Goal: Task Accomplishment & Management: Use online tool/utility

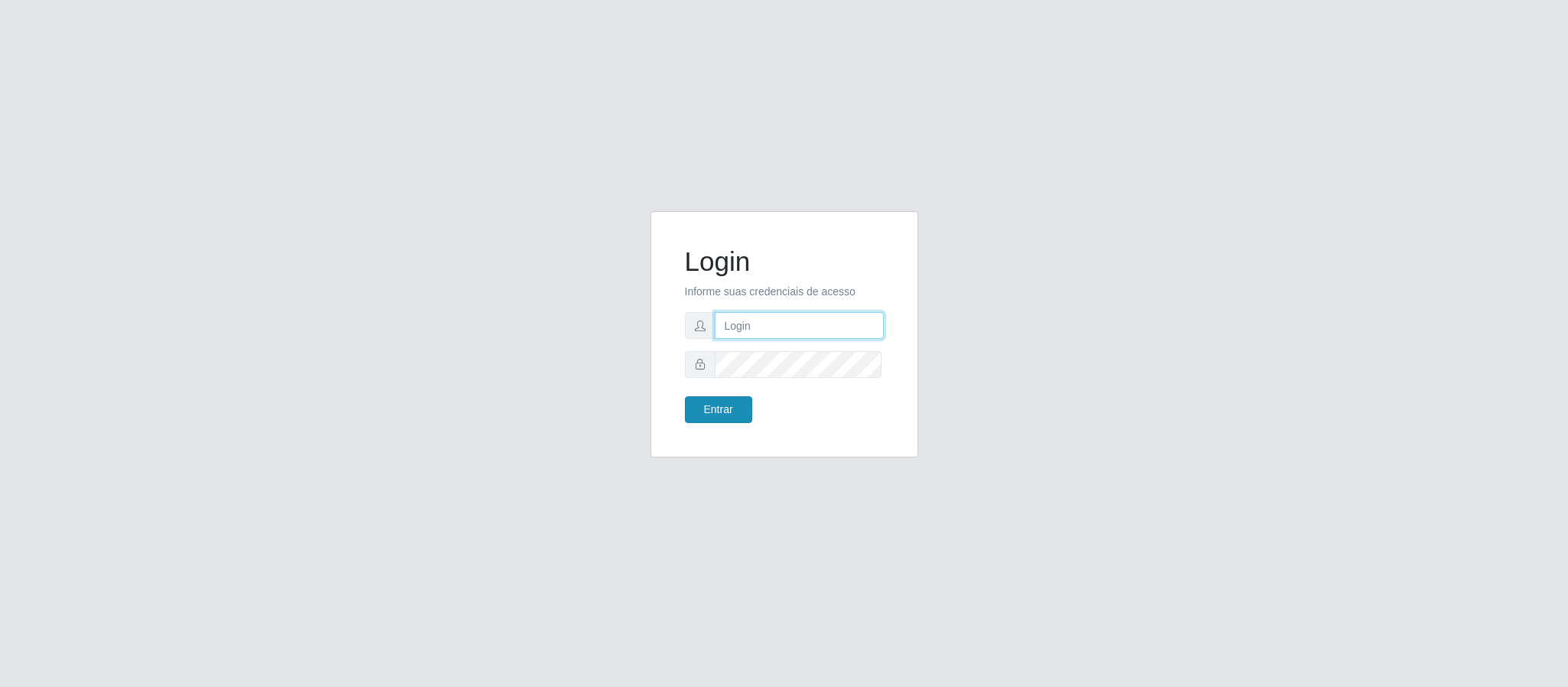
type input "[EMAIL_ADDRESS][DOMAIN_NAME]"
click at [712, 418] on button "Entrar" at bounding box center [719, 409] width 68 height 27
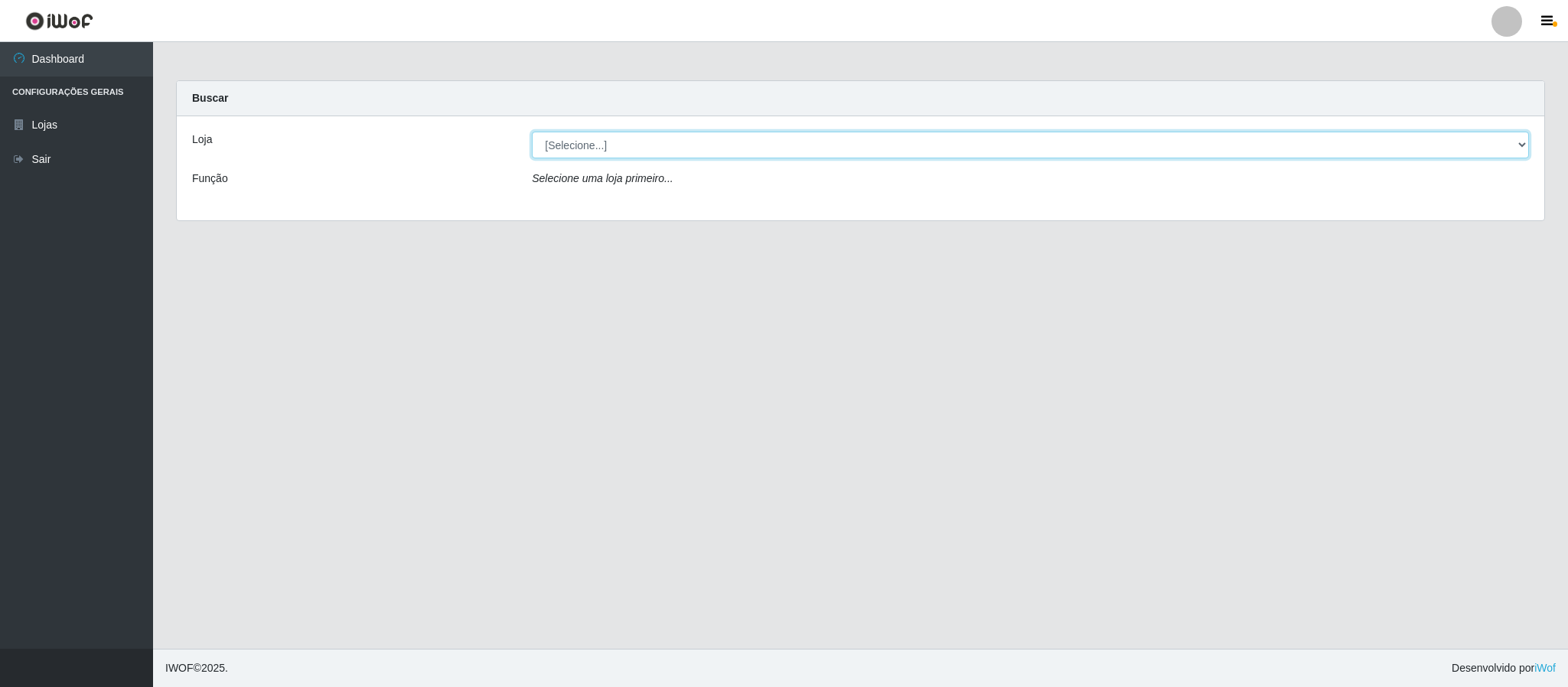
click at [680, 156] on select "[Selecione...] SuperFácil Atacado - Emaús" at bounding box center [1031, 145] width 997 height 27
select select "407"
click at [532, 132] on select "[Selecione...] SuperFácil Atacado - Emaús" at bounding box center [1031, 145] width 997 height 27
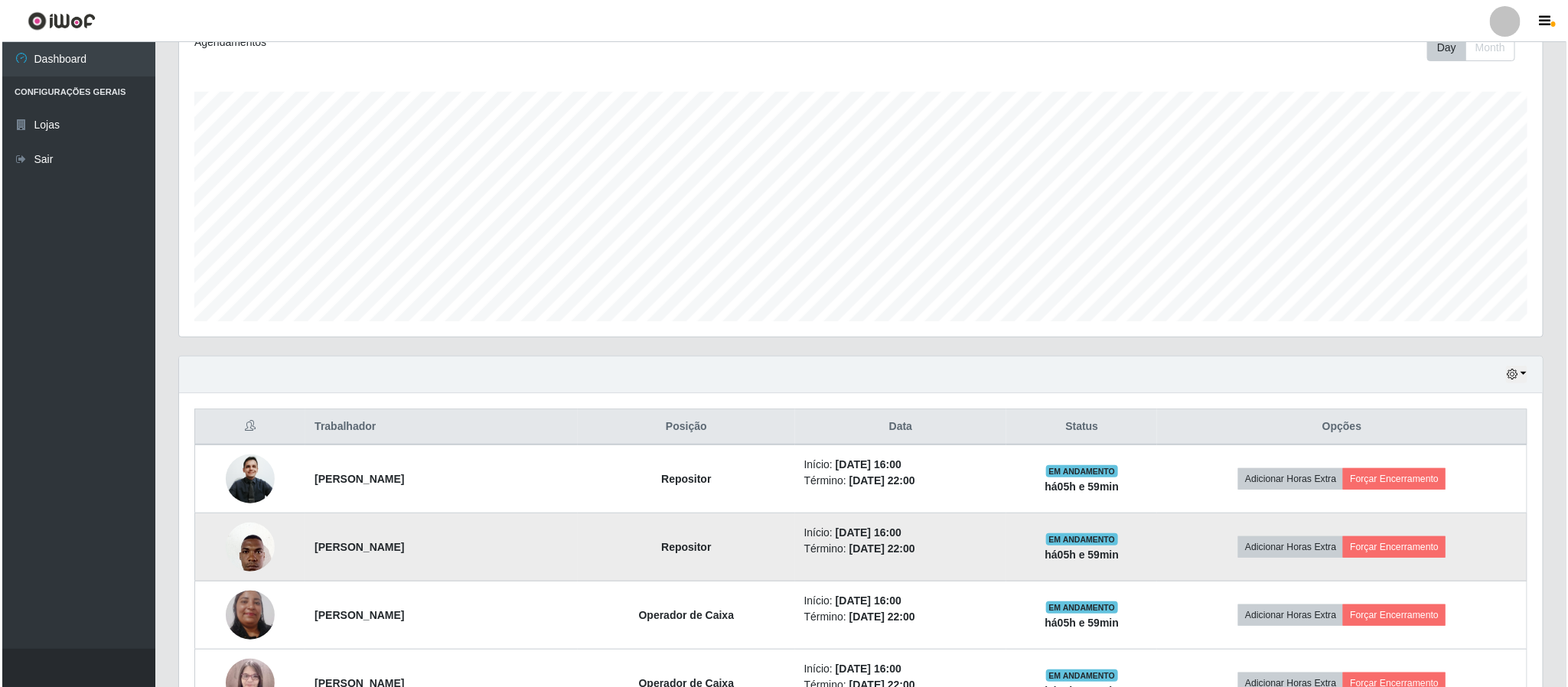
scroll to position [459, 0]
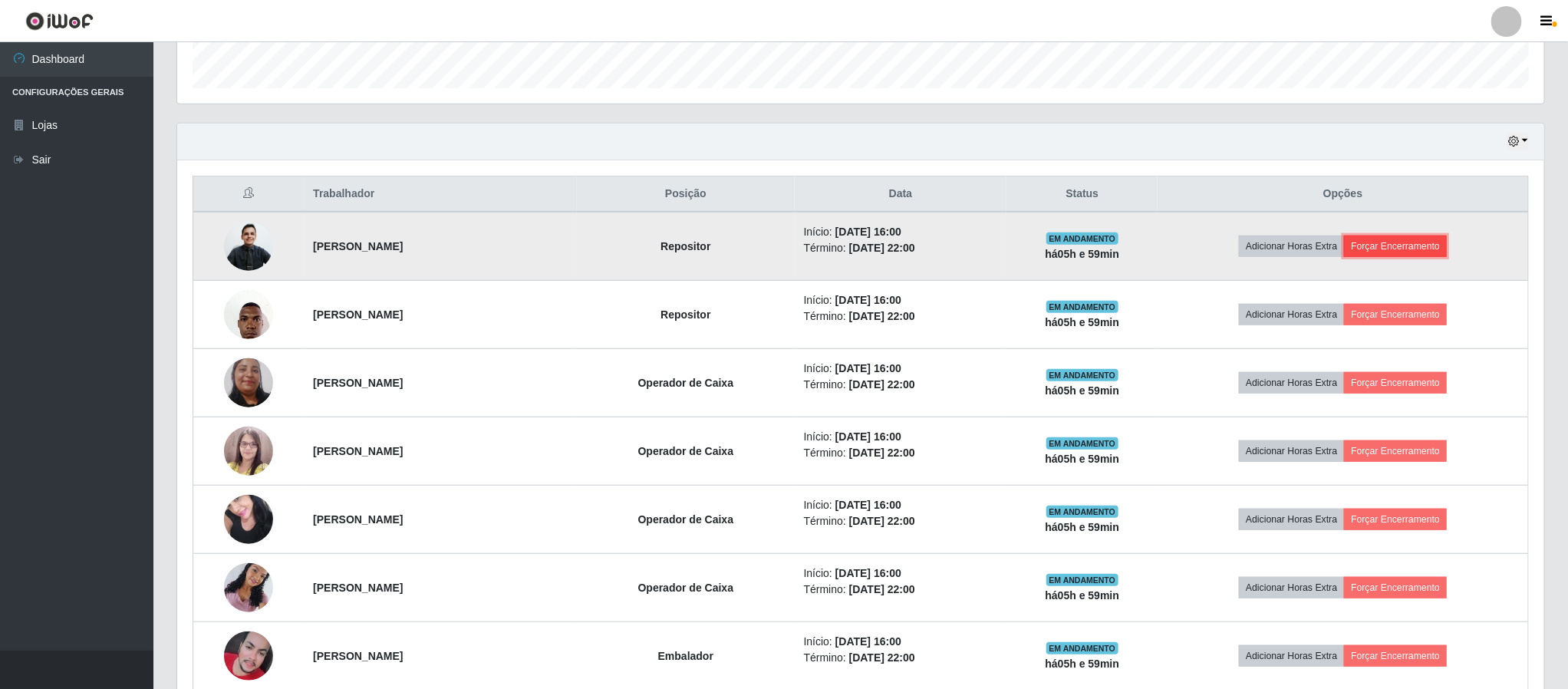
click at [1390, 257] on button "Forçar Encerramento" at bounding box center [1395, 246] width 103 height 21
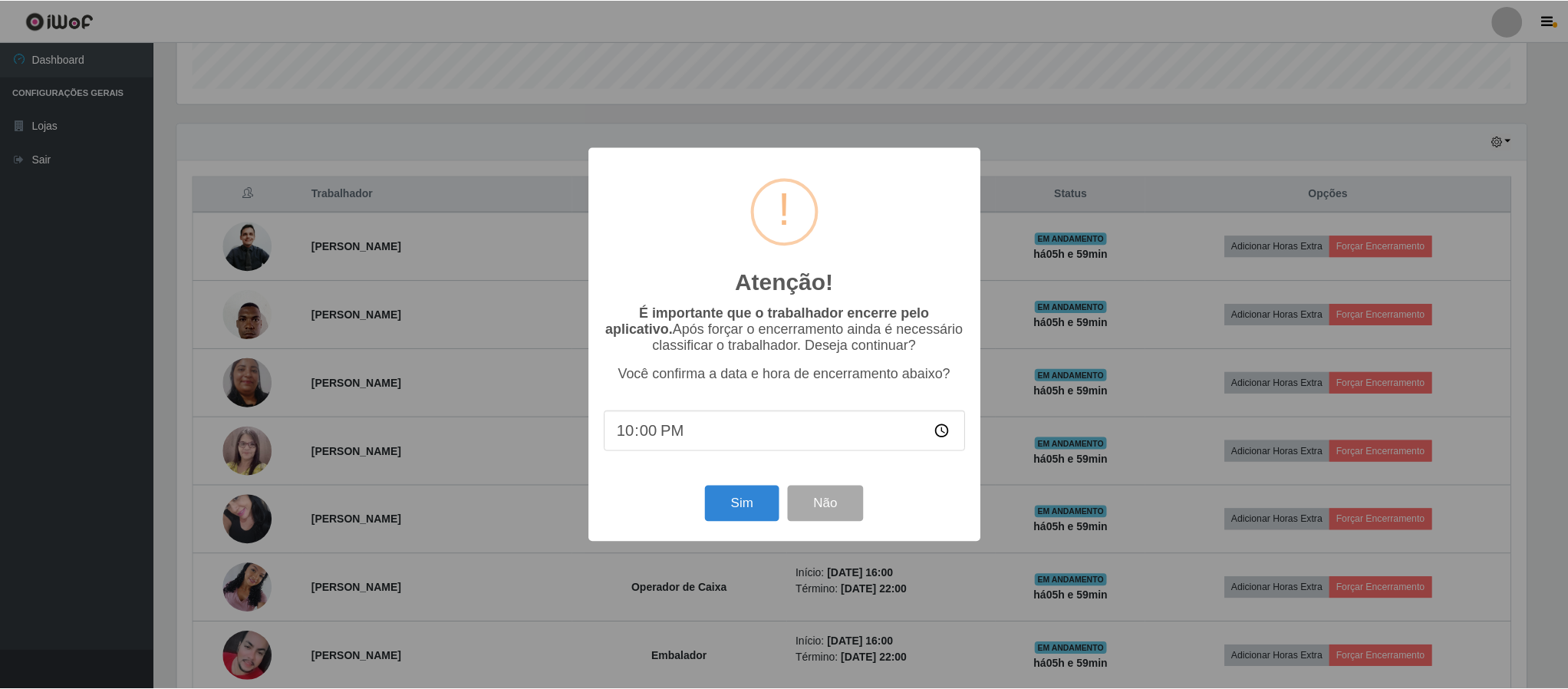
scroll to position [320, 1353]
click at [753, 500] on button "Sim" at bounding box center [743, 503] width 74 height 36
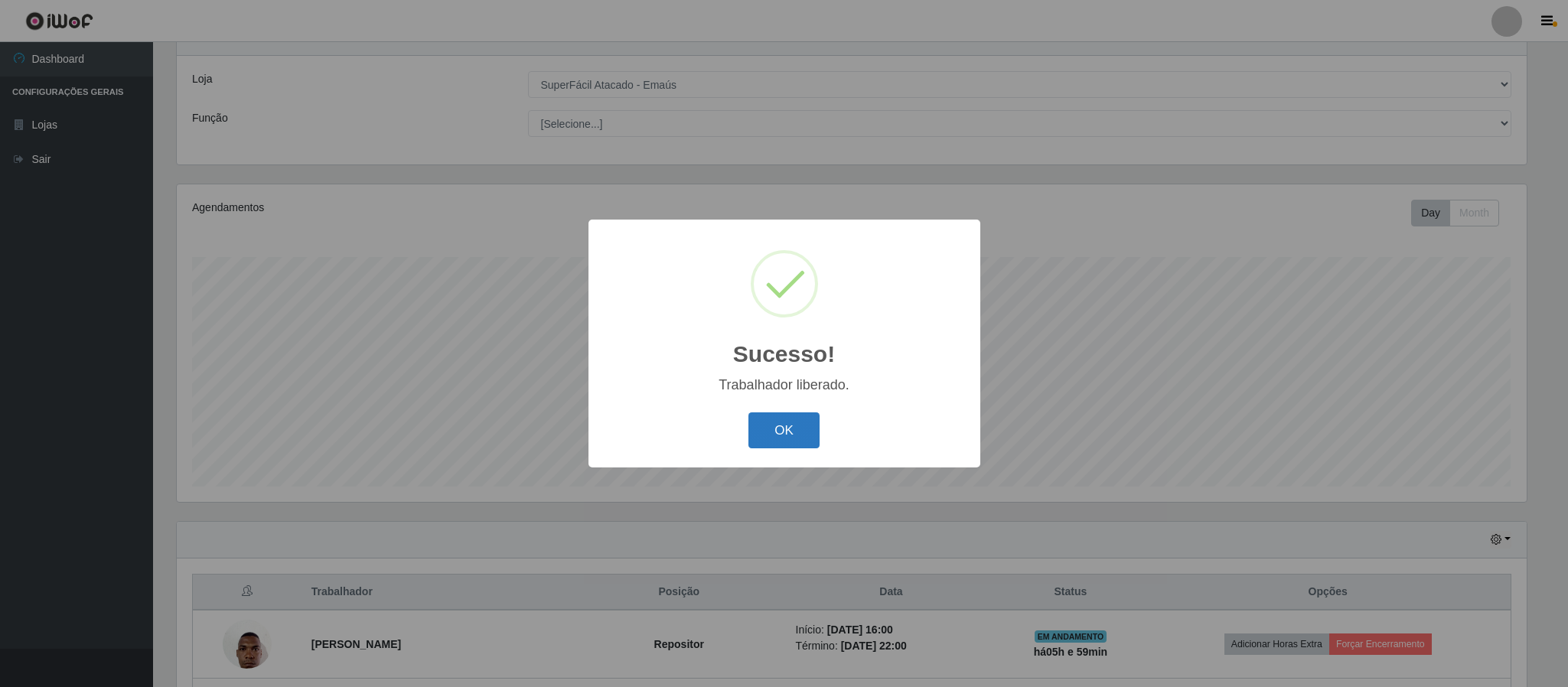
click at [793, 440] on button "OK" at bounding box center [784, 430] width 71 height 36
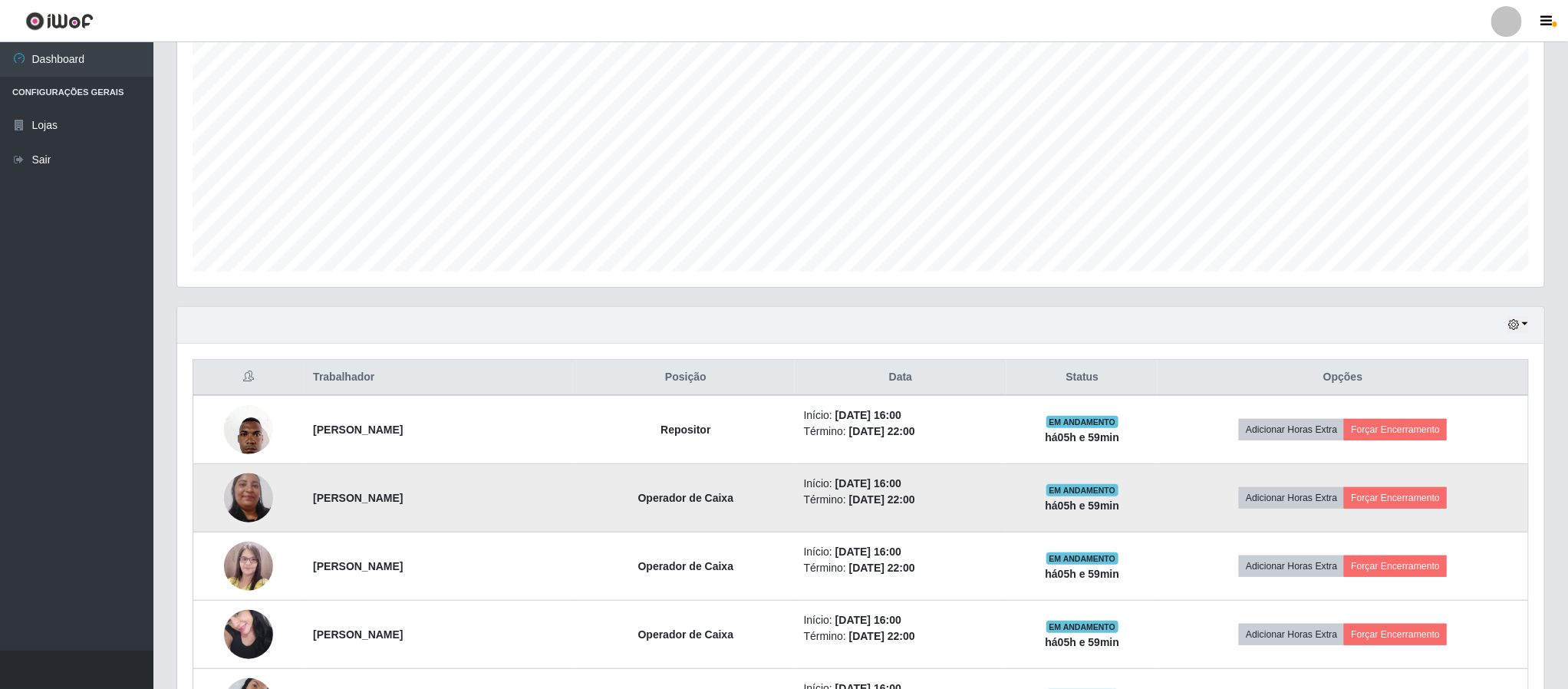
scroll to position [521, 0]
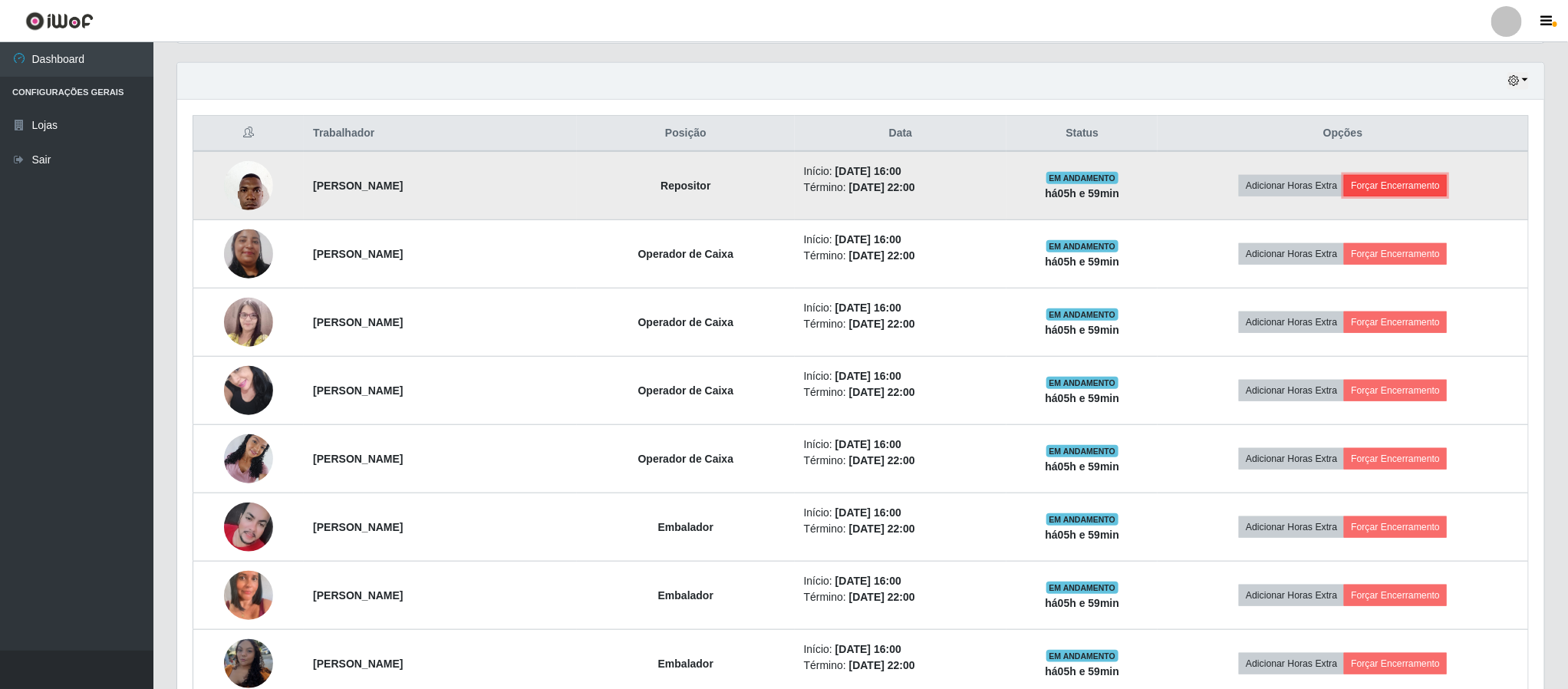
click at [1426, 183] on button "Forçar Encerramento" at bounding box center [1395, 186] width 103 height 21
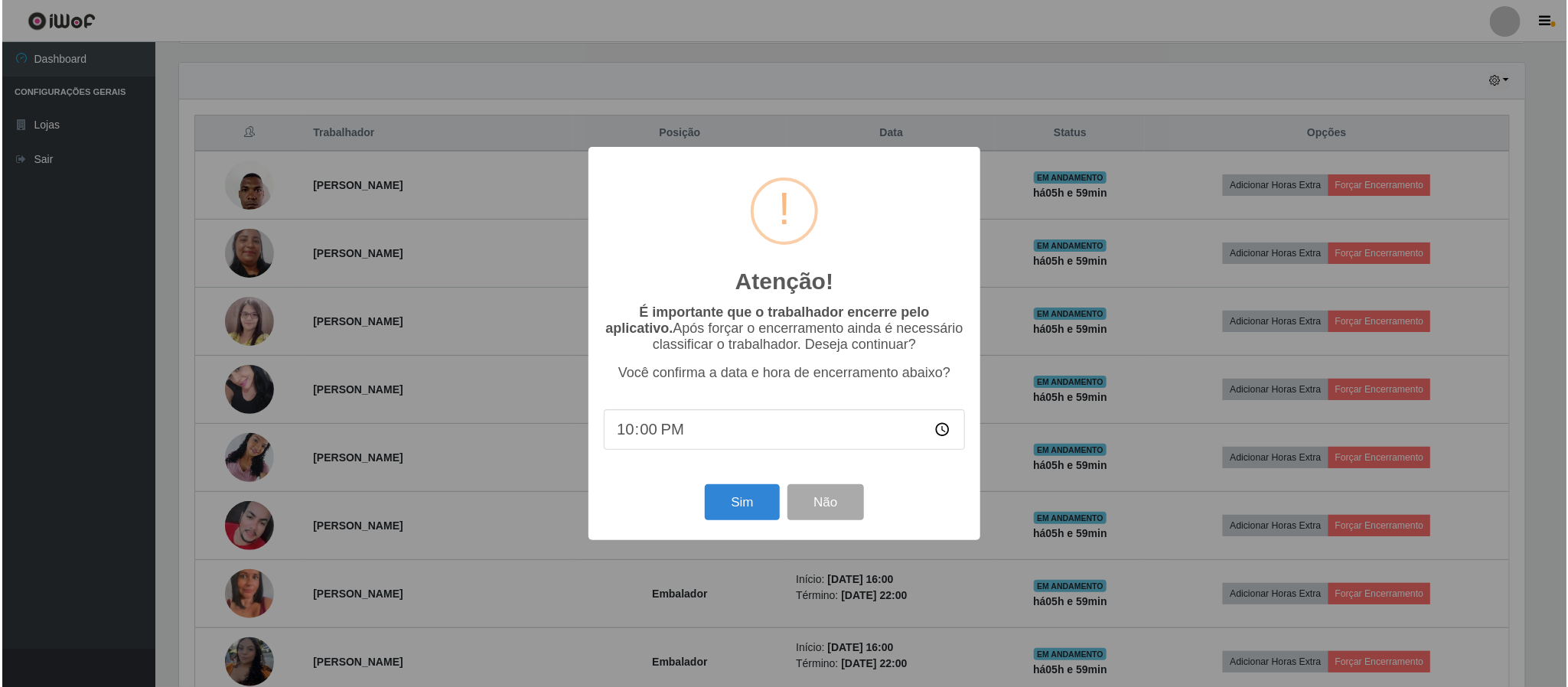
scroll to position [319, 1350]
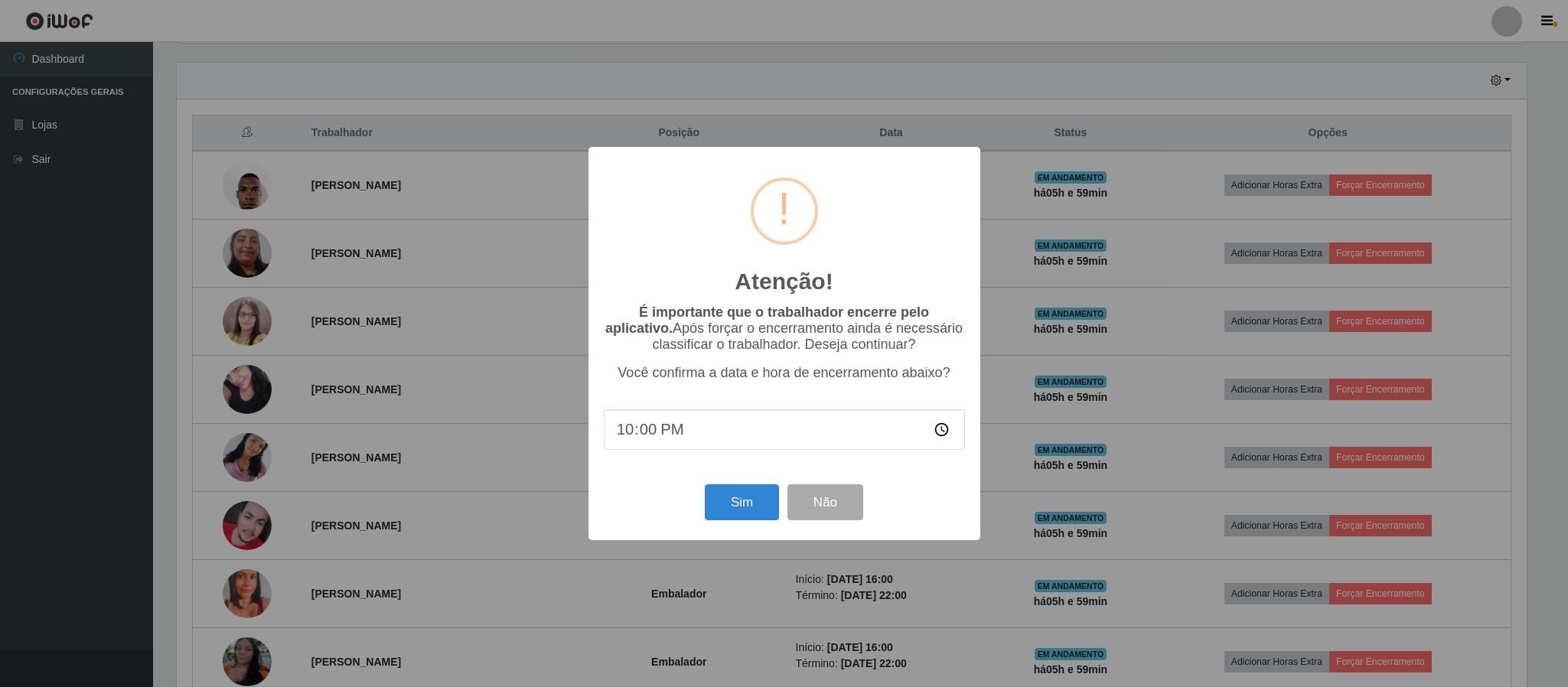
click at [699, 497] on div "Sim Não" at bounding box center [784, 502] width 361 height 44
click at [725, 505] on button "Sim" at bounding box center [741, 502] width 74 height 36
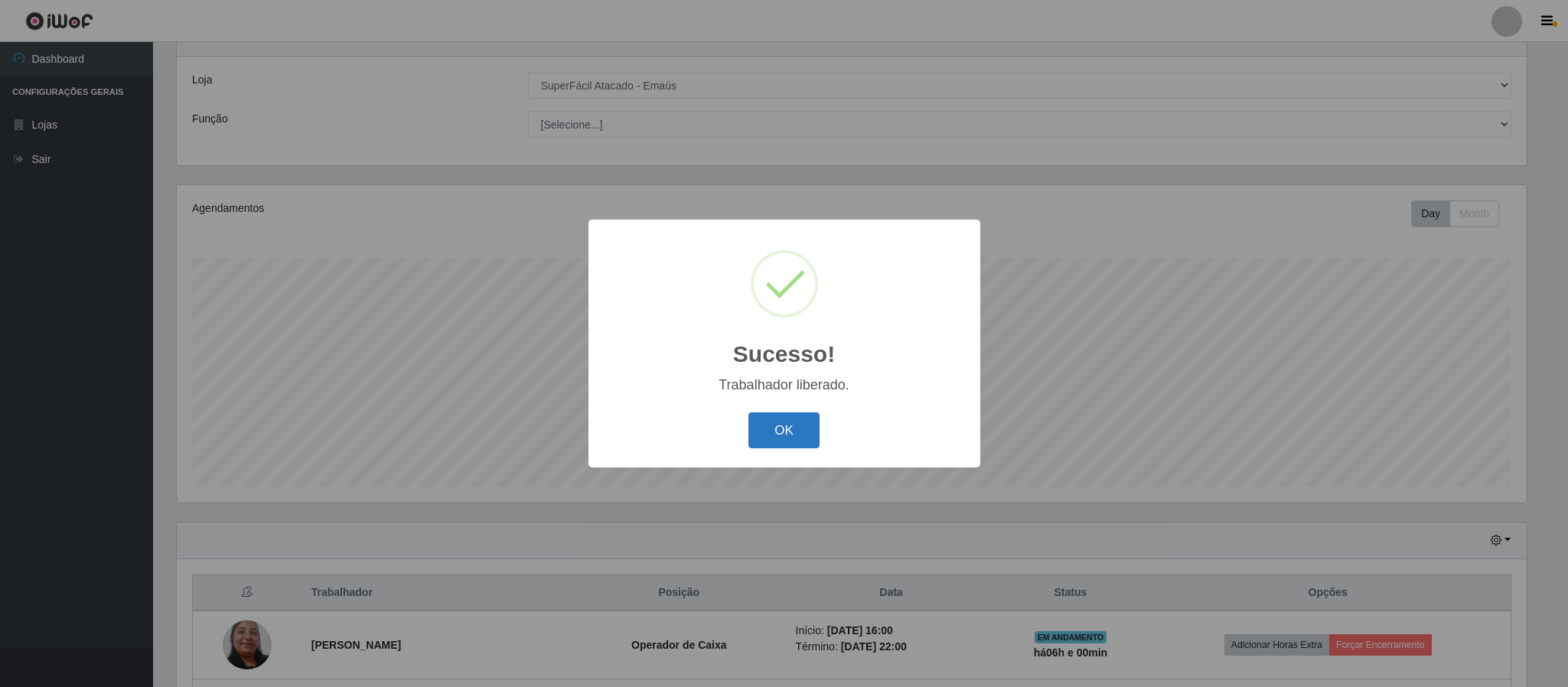
click at [805, 444] on button "OK" at bounding box center [784, 430] width 71 height 36
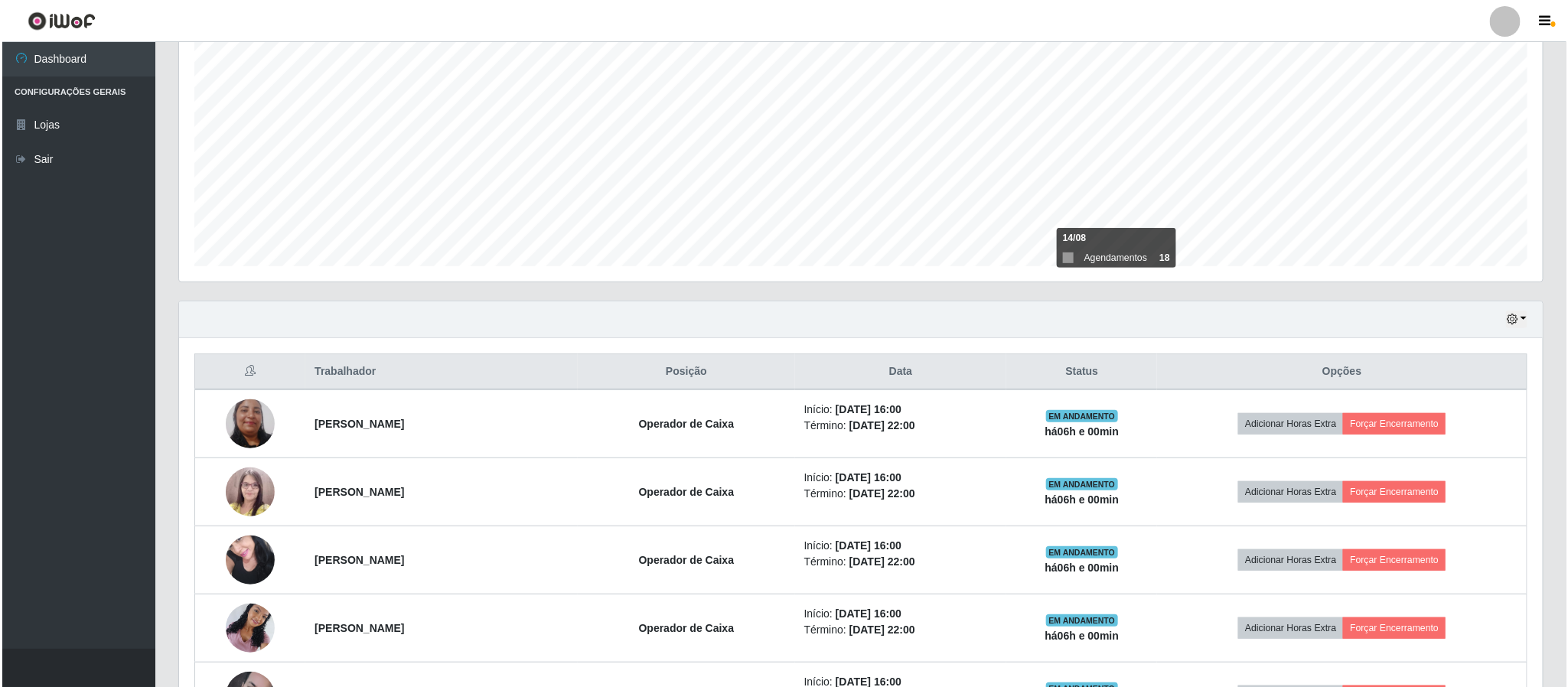
scroll to position [289, 0]
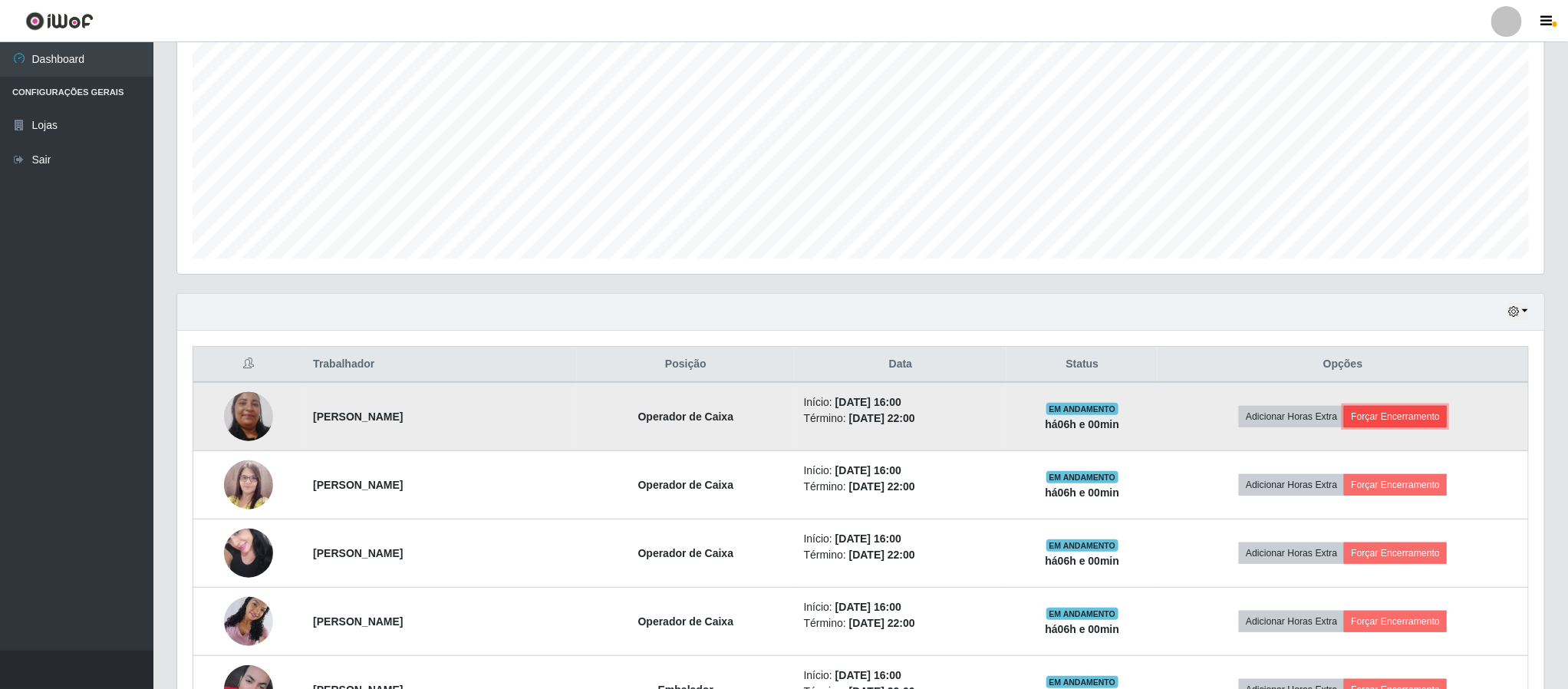
click at [1421, 419] on button "Forçar Encerramento" at bounding box center [1395, 417] width 103 height 21
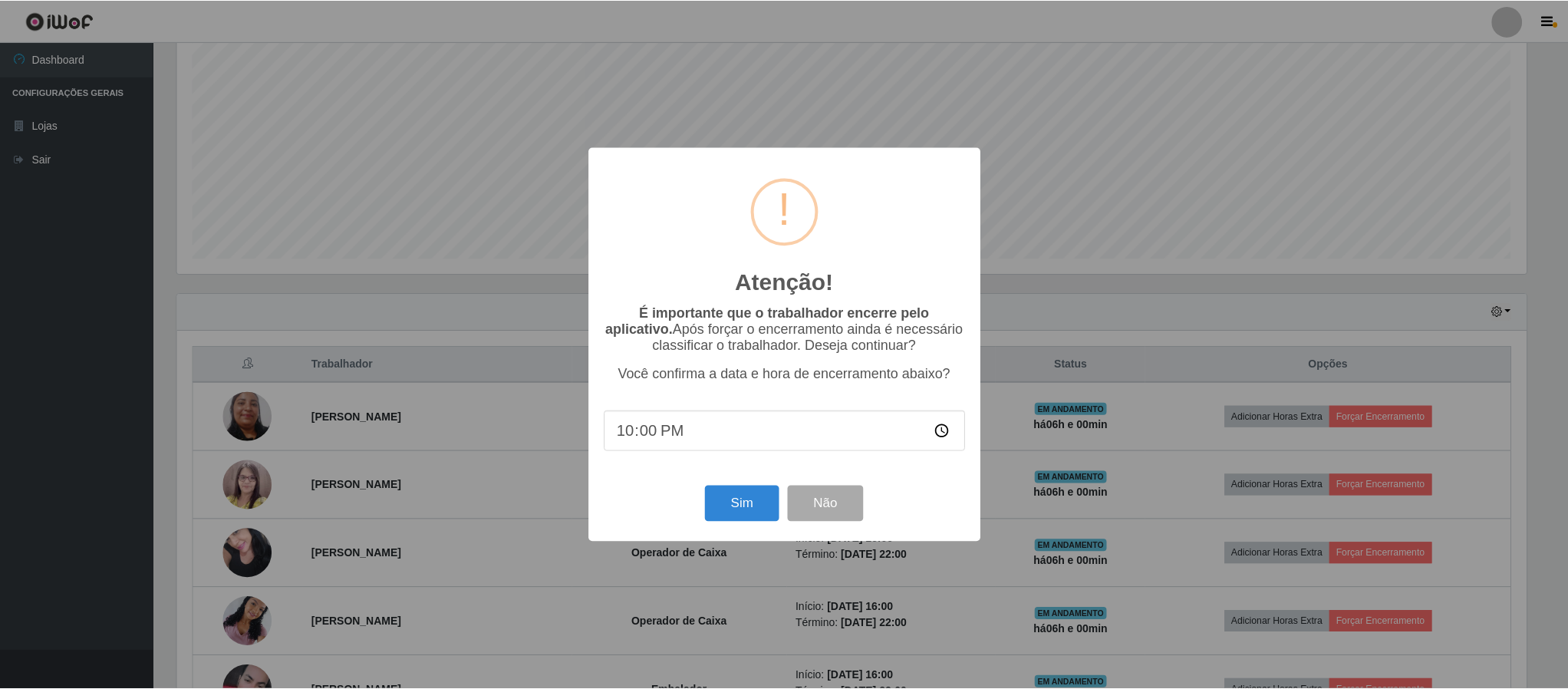
scroll to position [320, 1353]
click at [728, 517] on button "Sim" at bounding box center [743, 503] width 74 height 36
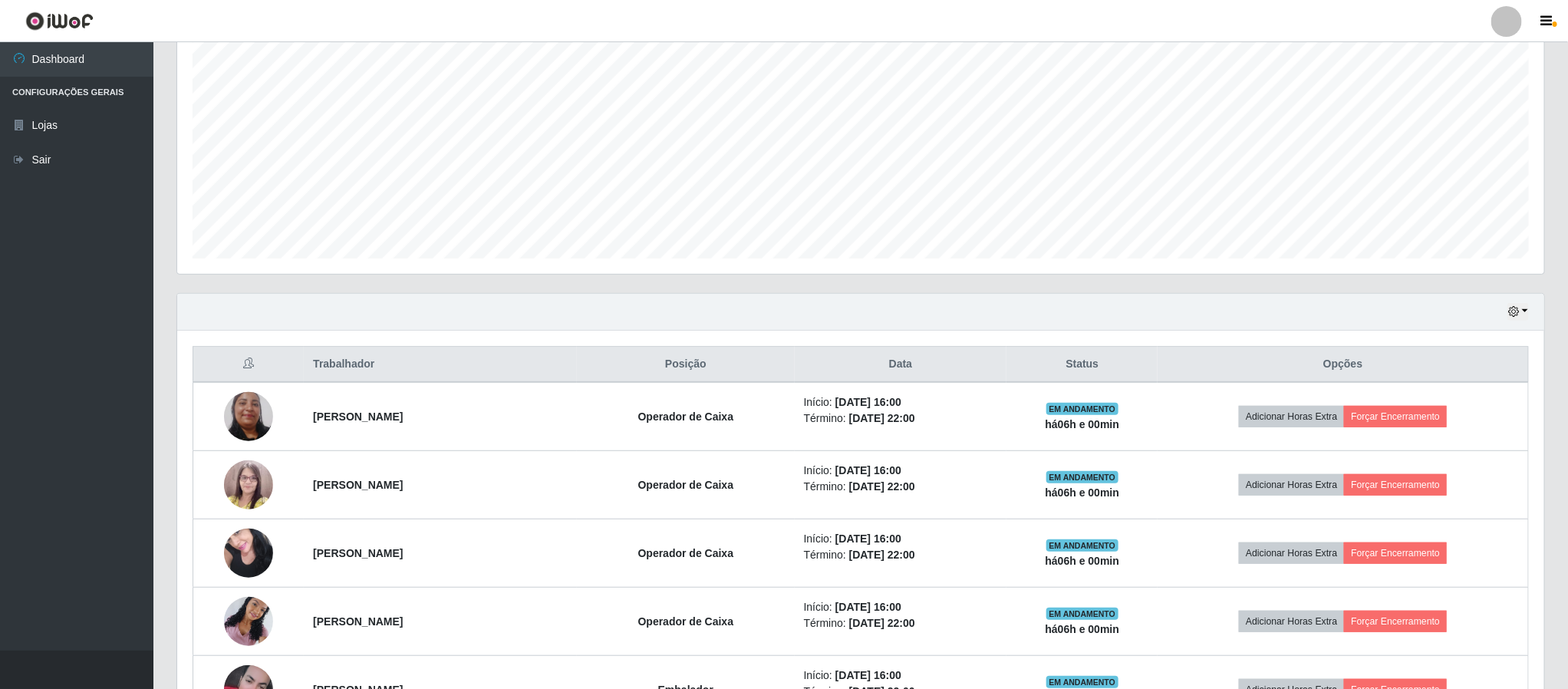
scroll to position [0, 0]
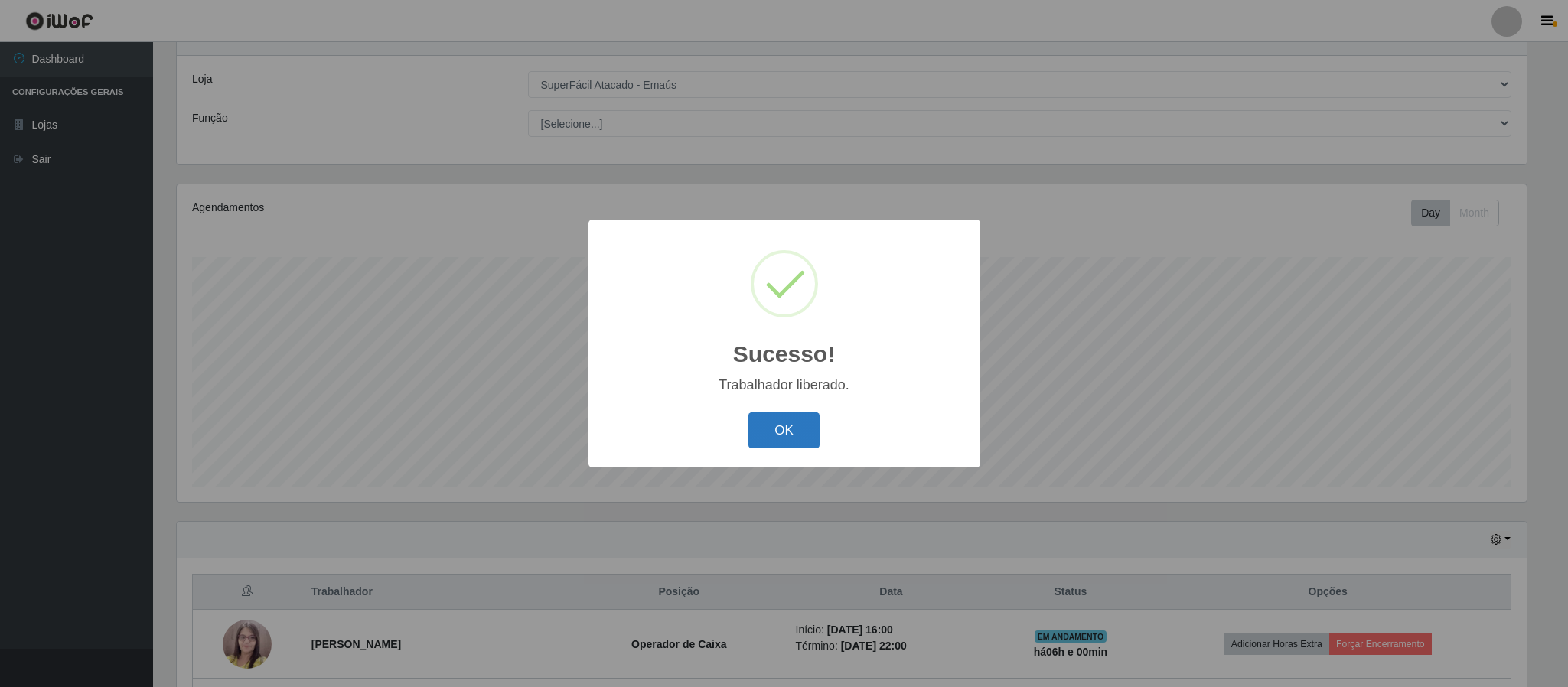
click at [818, 445] on button "OK" at bounding box center [784, 430] width 71 height 36
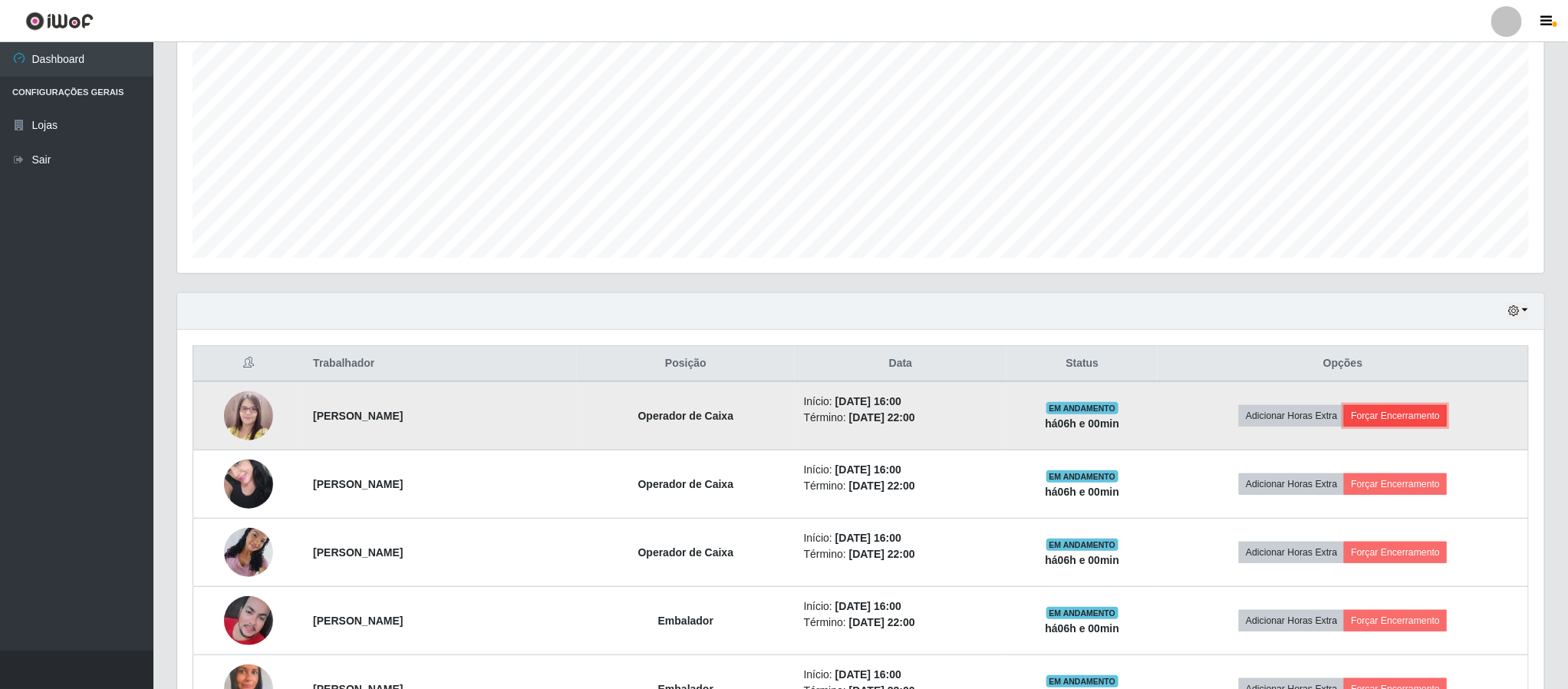
click at [1432, 415] on button "Forçar Encerramento" at bounding box center [1395, 416] width 103 height 21
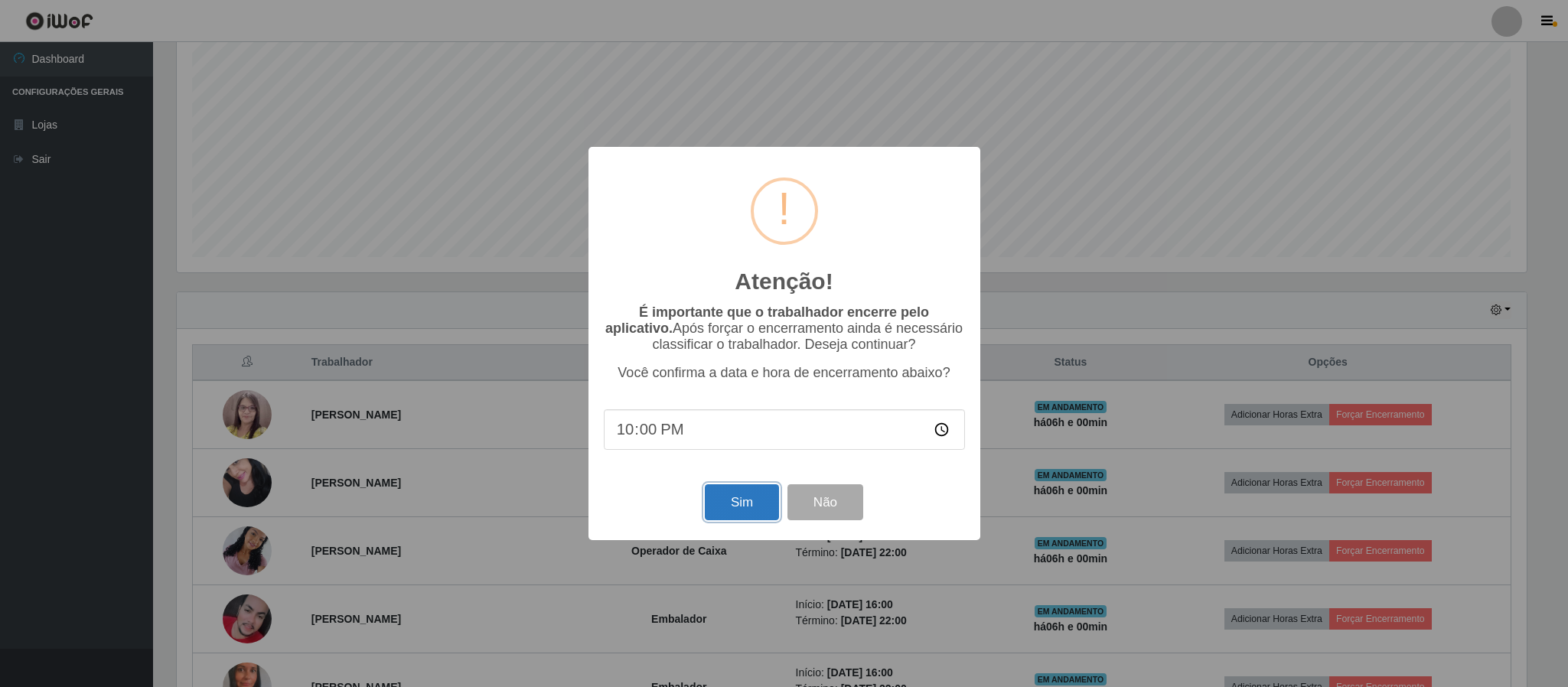
click at [740, 513] on button "Sim" at bounding box center [741, 502] width 74 height 36
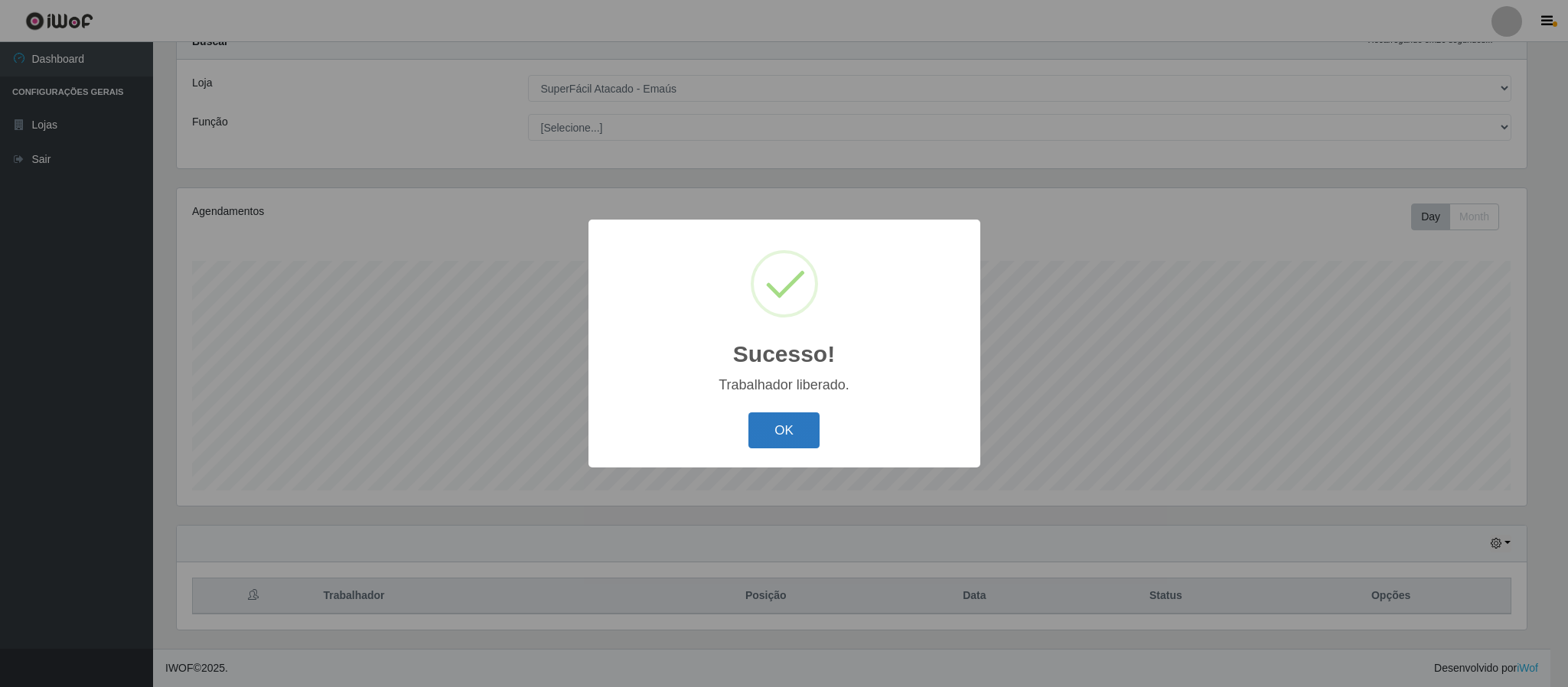
click at [785, 428] on button "OK" at bounding box center [784, 430] width 71 height 36
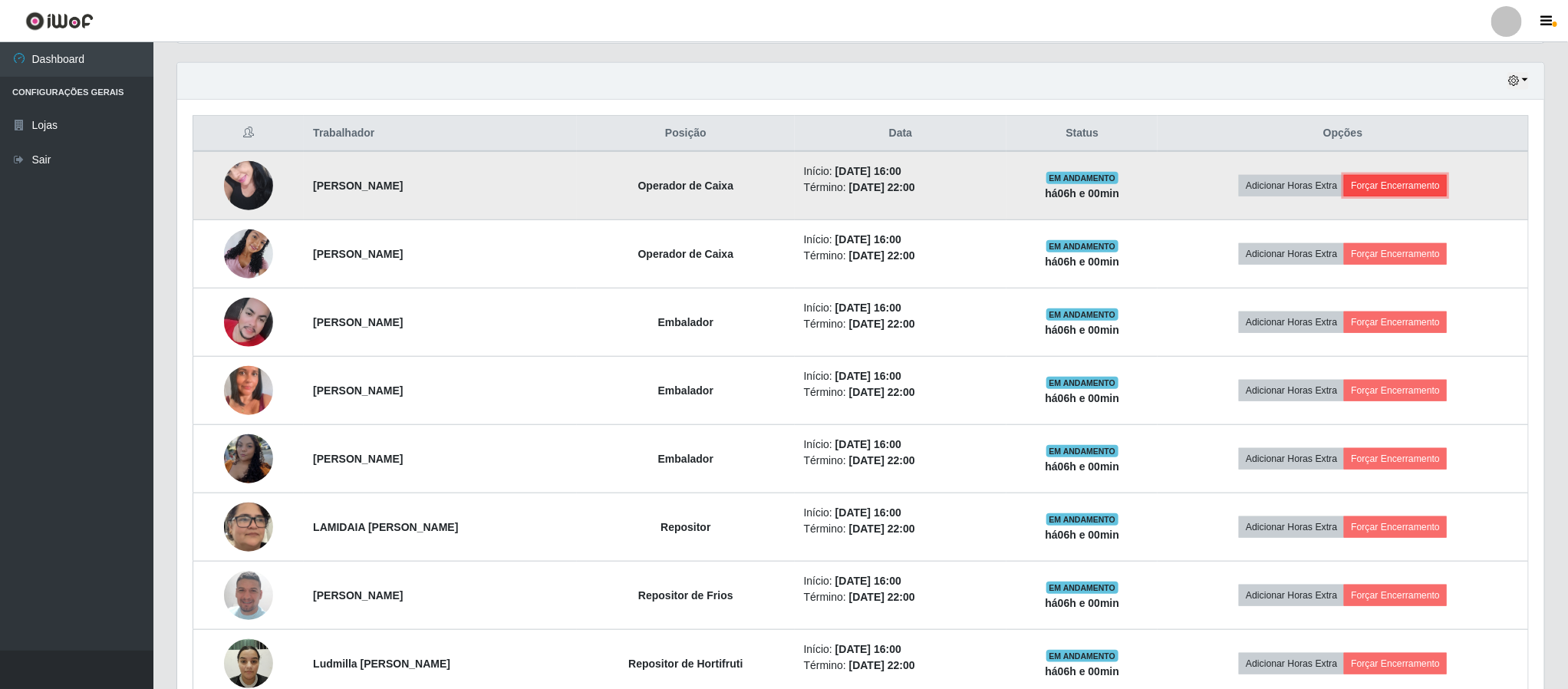
click at [1411, 187] on button "Forçar Encerramento" at bounding box center [1395, 186] width 103 height 21
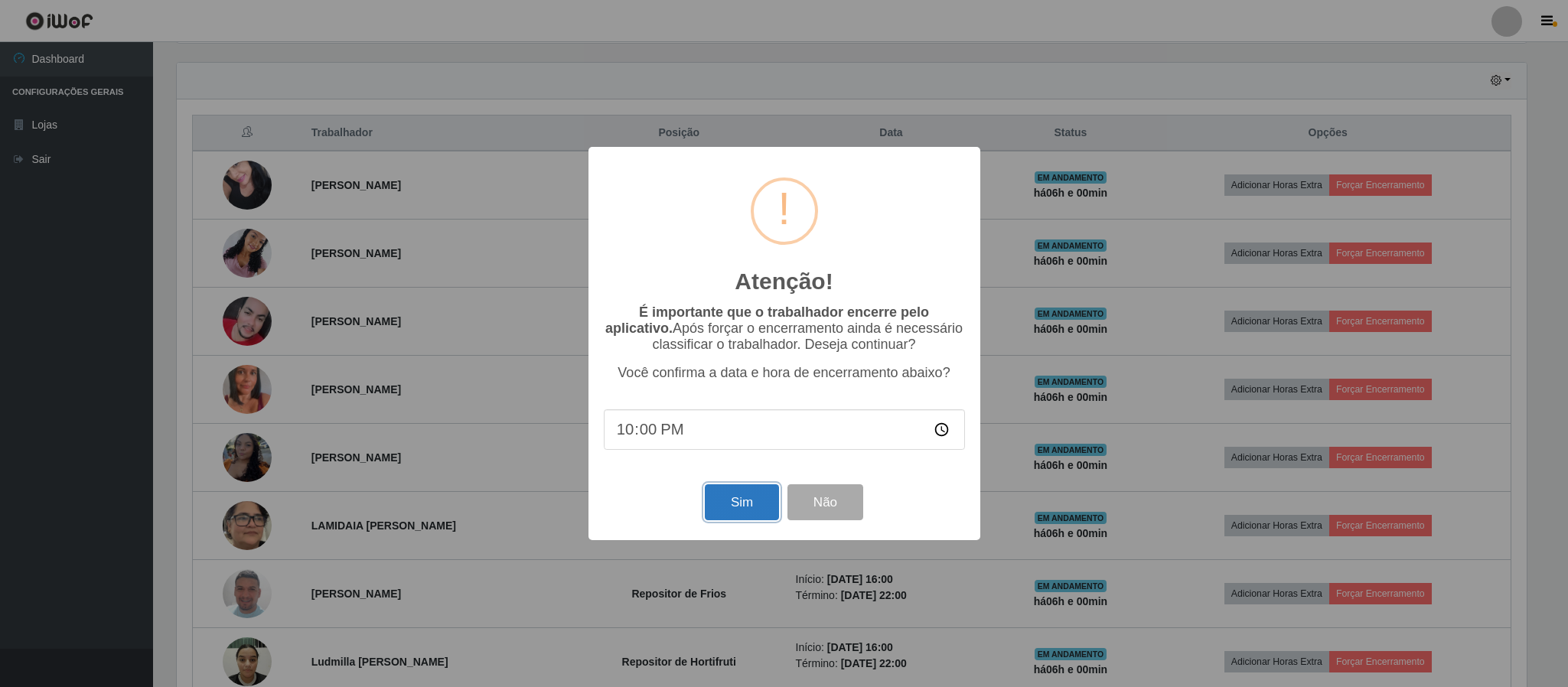
click at [746, 491] on button "Sim" at bounding box center [741, 502] width 74 height 36
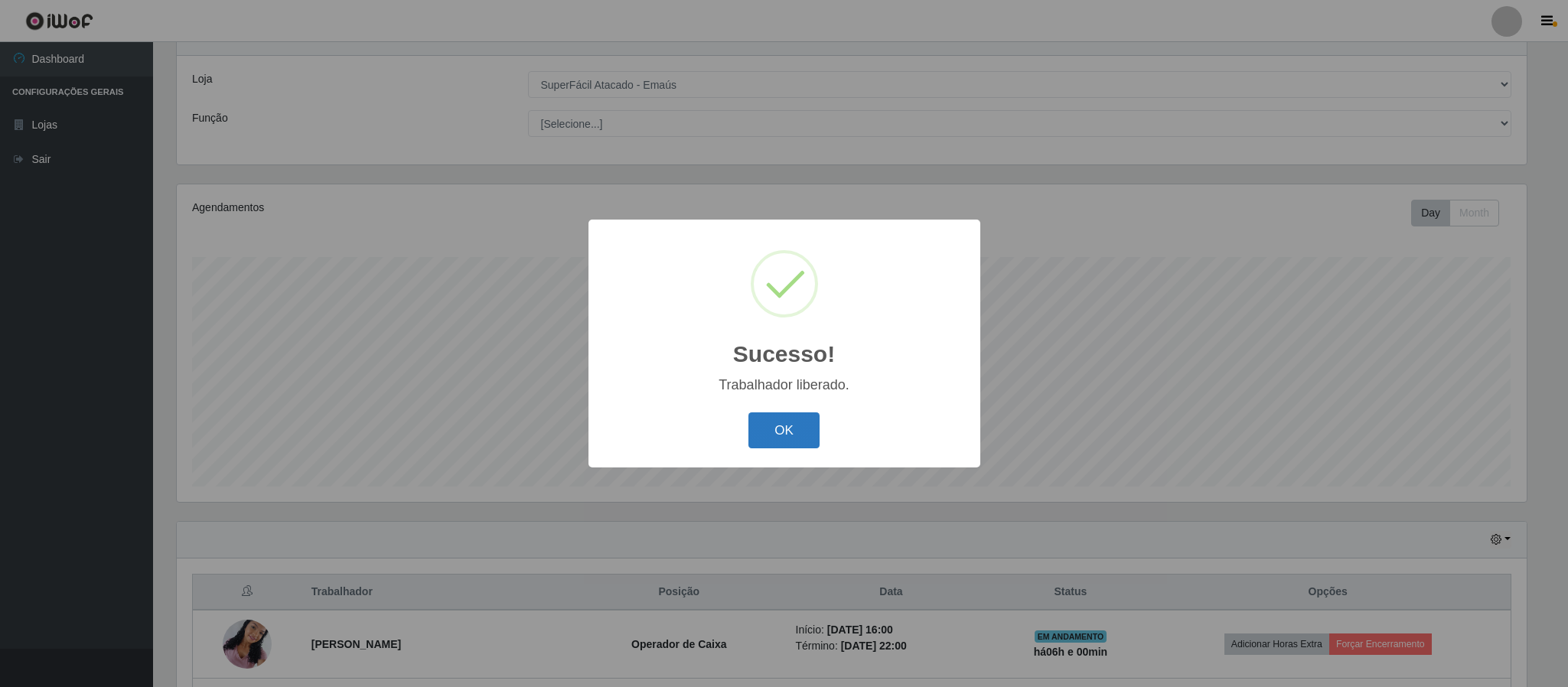
click at [799, 423] on button "OK" at bounding box center [784, 430] width 71 height 36
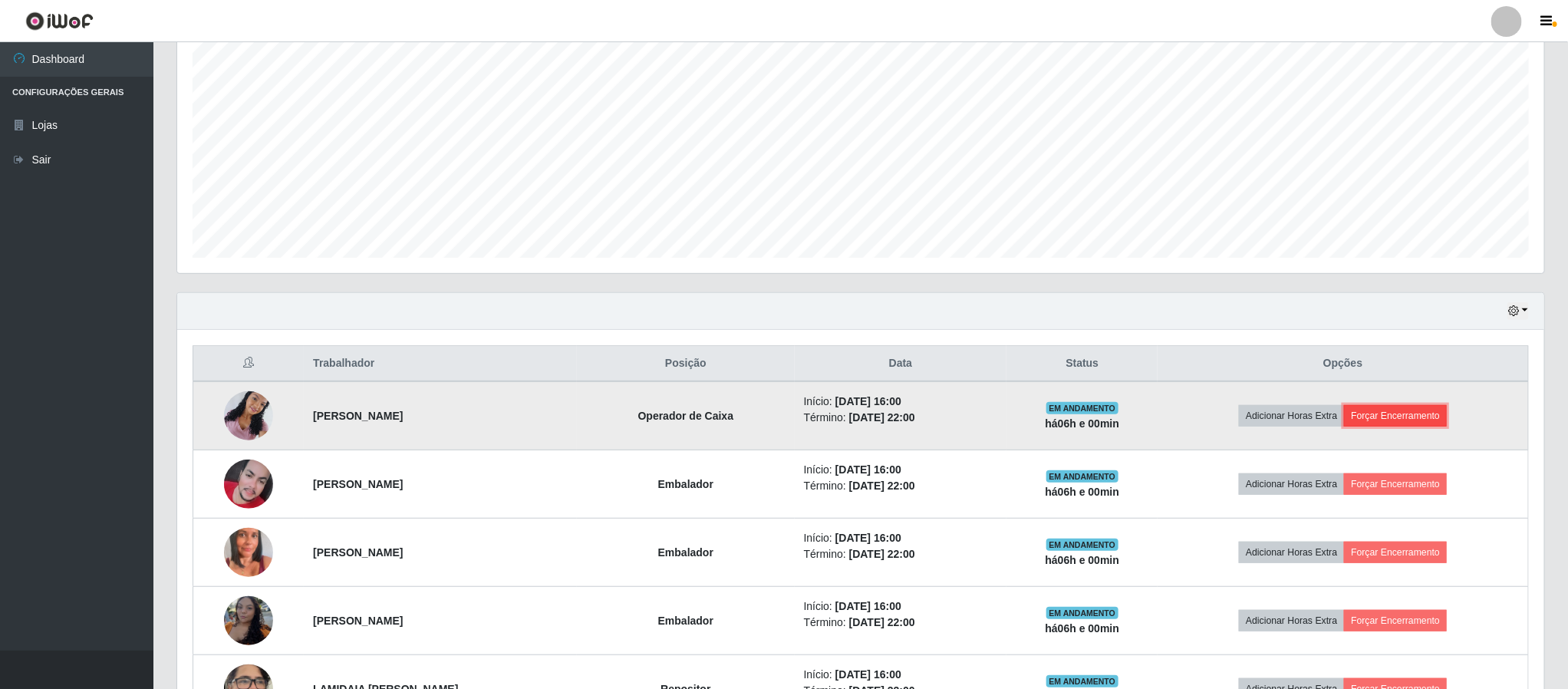
click at [1425, 408] on button "Forçar Encerramento" at bounding box center [1395, 416] width 103 height 21
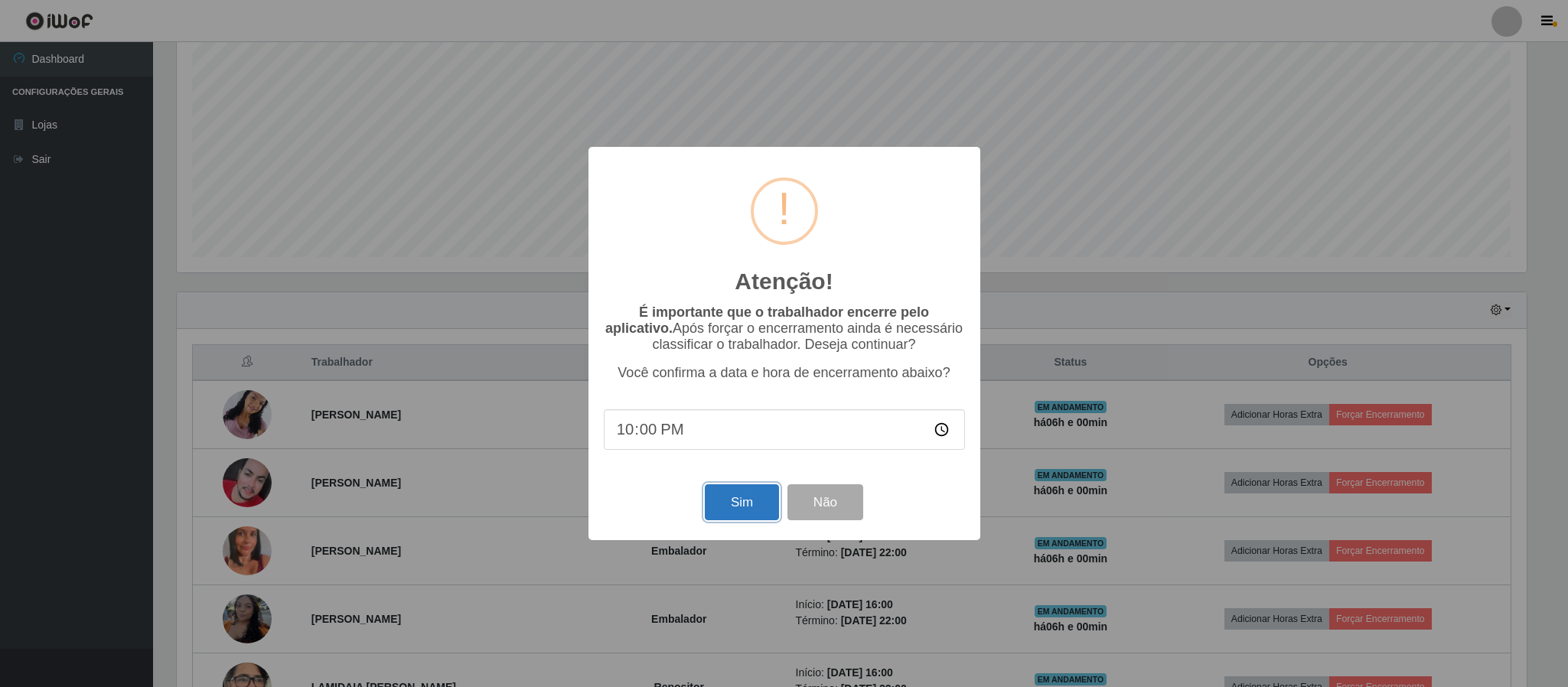
click at [735, 500] on button "Sim" at bounding box center [741, 502] width 74 height 36
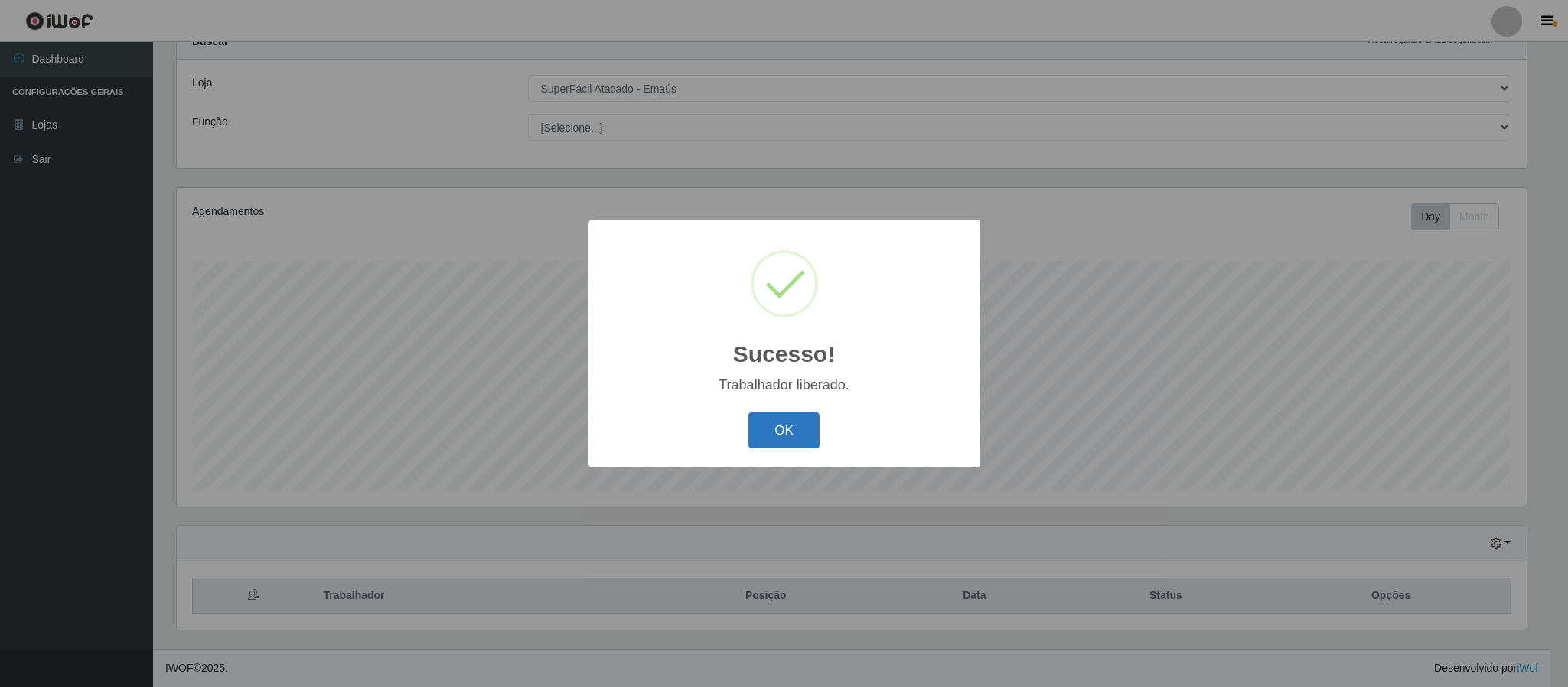
click at [779, 445] on button "OK" at bounding box center [784, 430] width 71 height 36
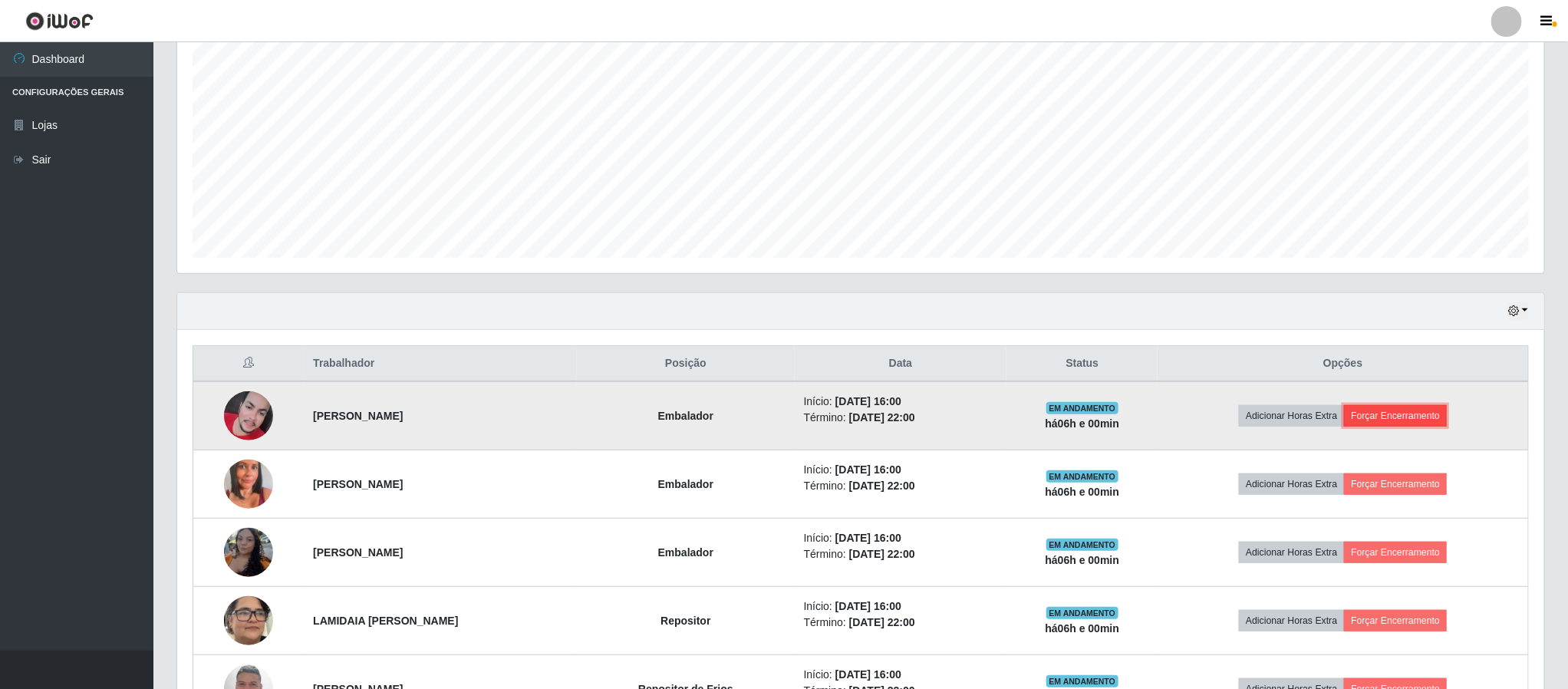
click at [1414, 408] on button "Forçar Encerramento" at bounding box center [1395, 416] width 103 height 21
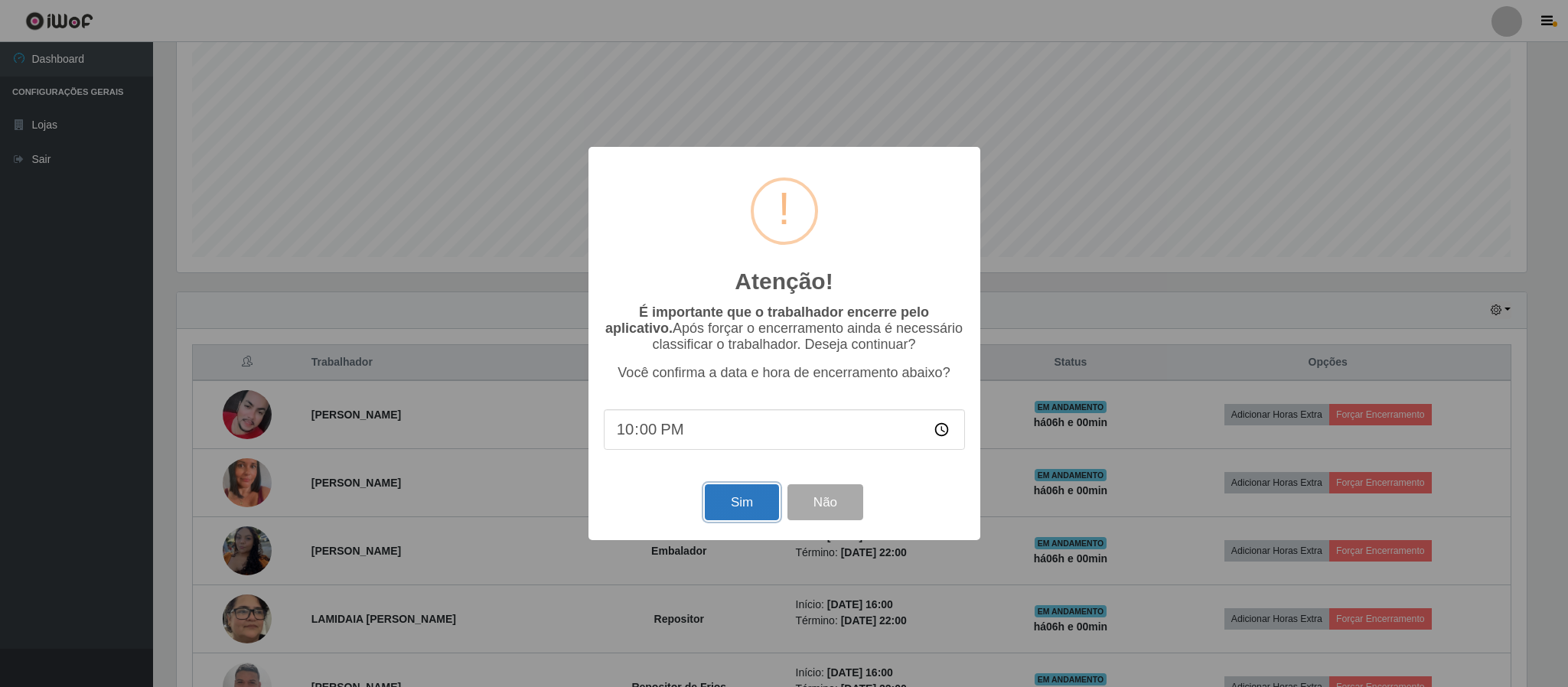
click at [747, 500] on button "Sim" at bounding box center [741, 502] width 74 height 36
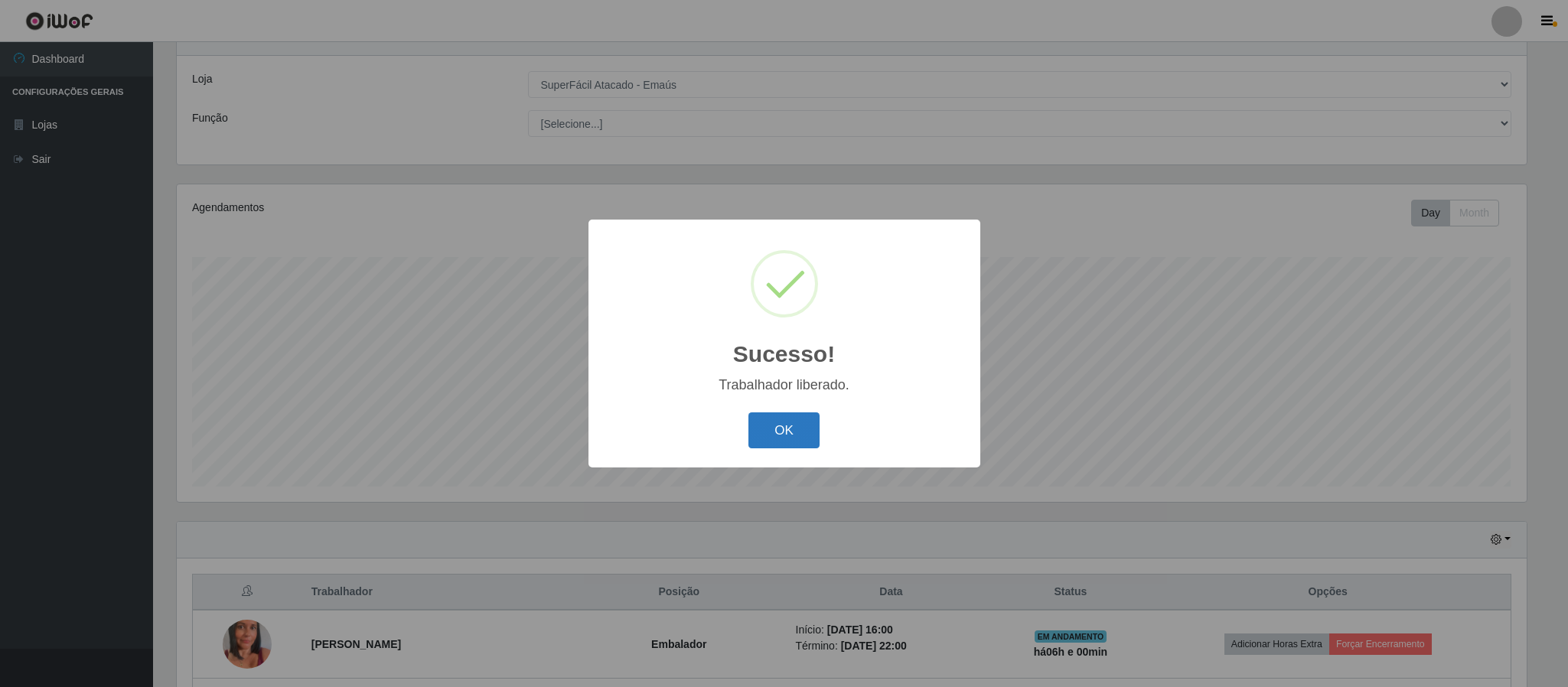
click at [796, 437] on button "OK" at bounding box center [784, 430] width 71 height 36
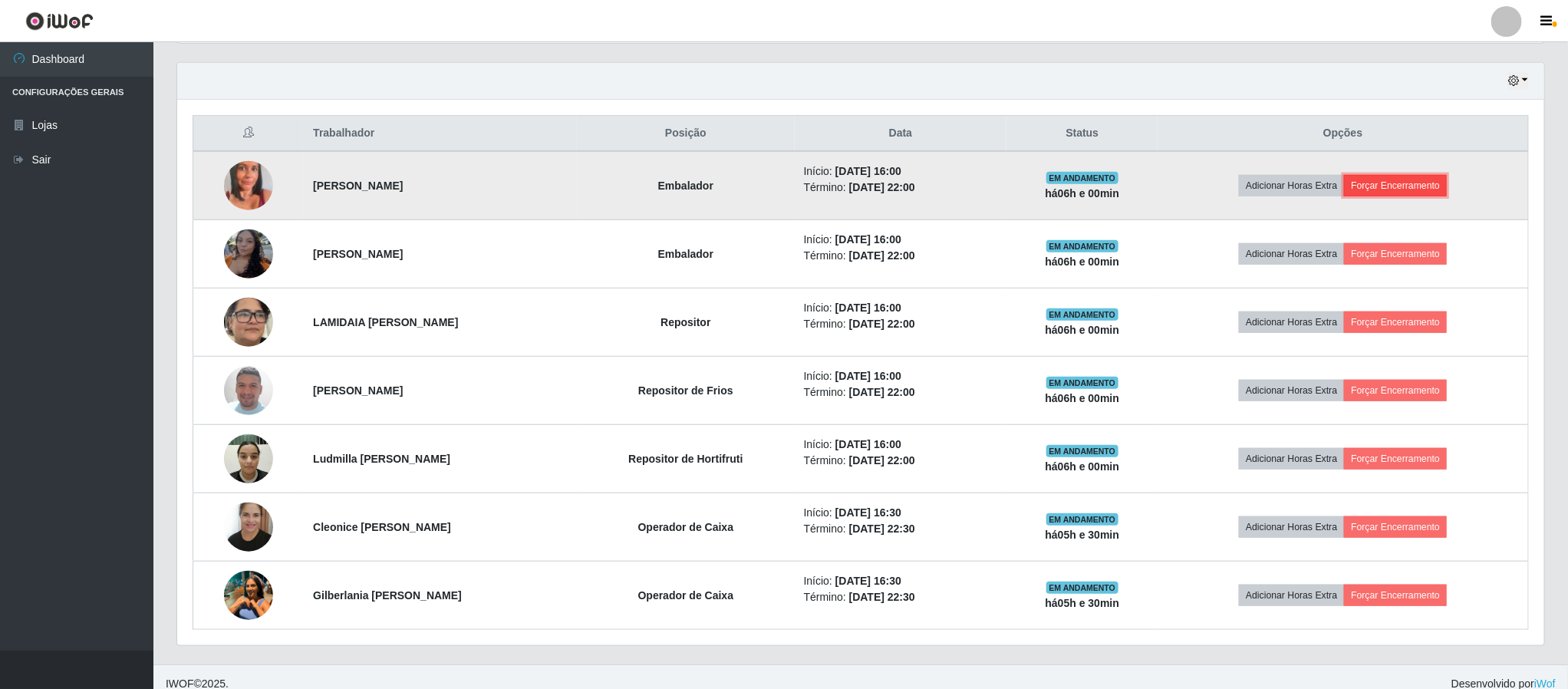
click at [1429, 187] on button "Forçar Encerramento" at bounding box center [1395, 186] width 103 height 21
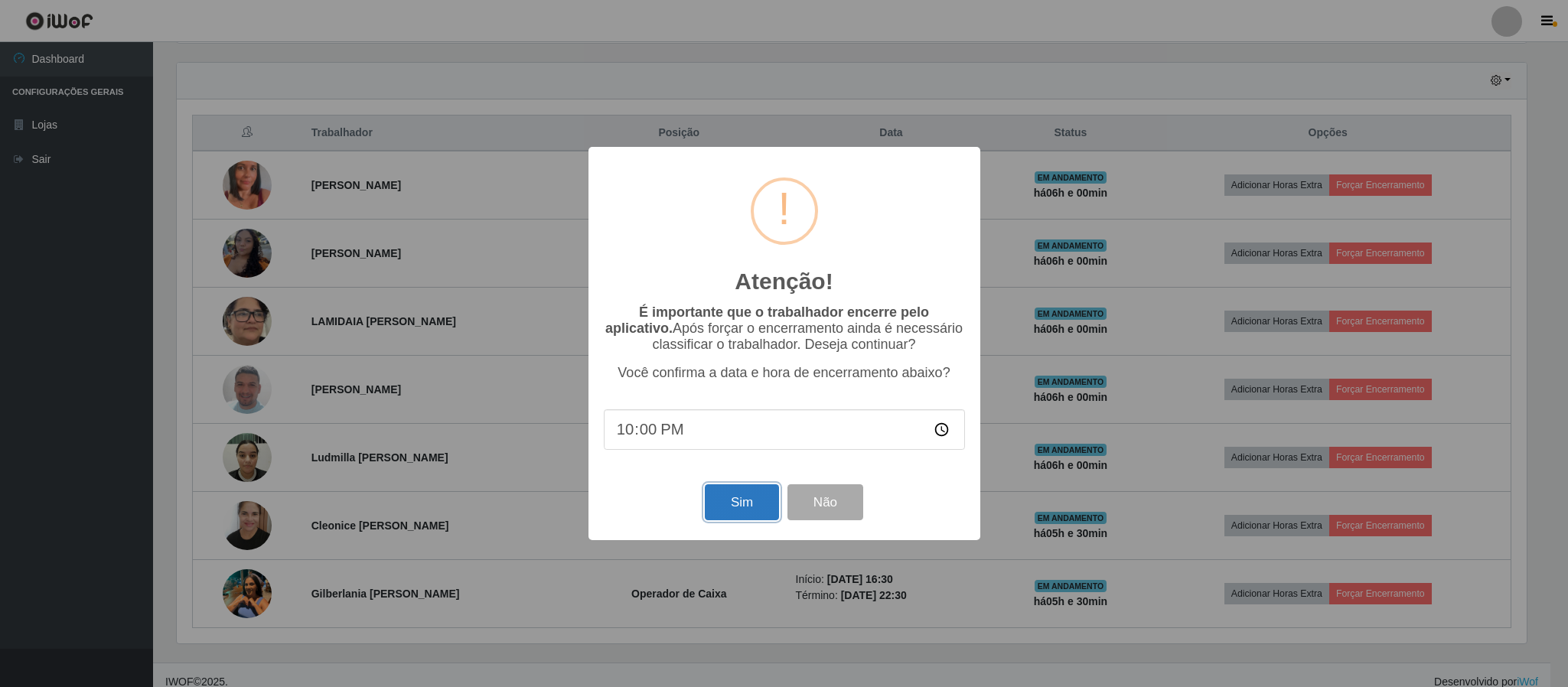
click at [738, 501] on button "Sim" at bounding box center [741, 502] width 74 height 36
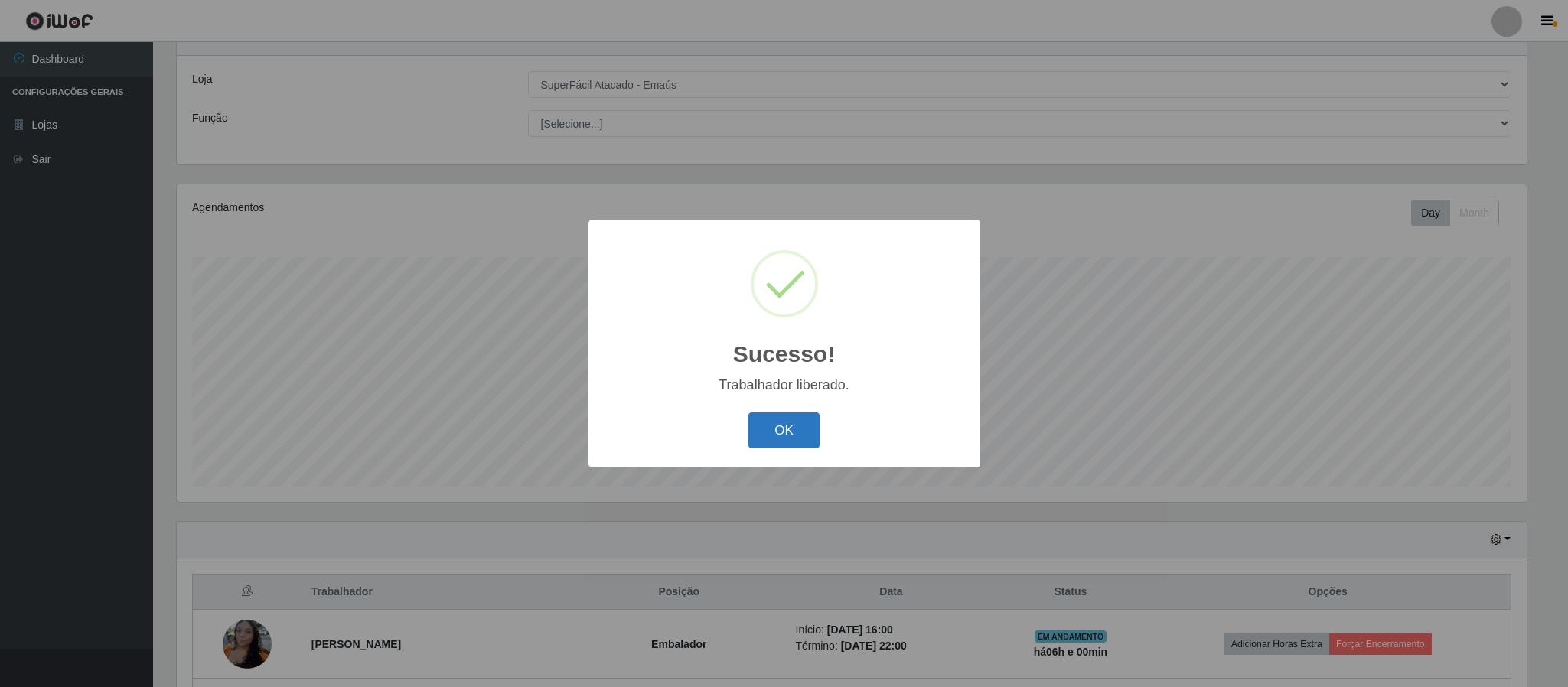
click at [780, 425] on button "OK" at bounding box center [784, 430] width 71 height 36
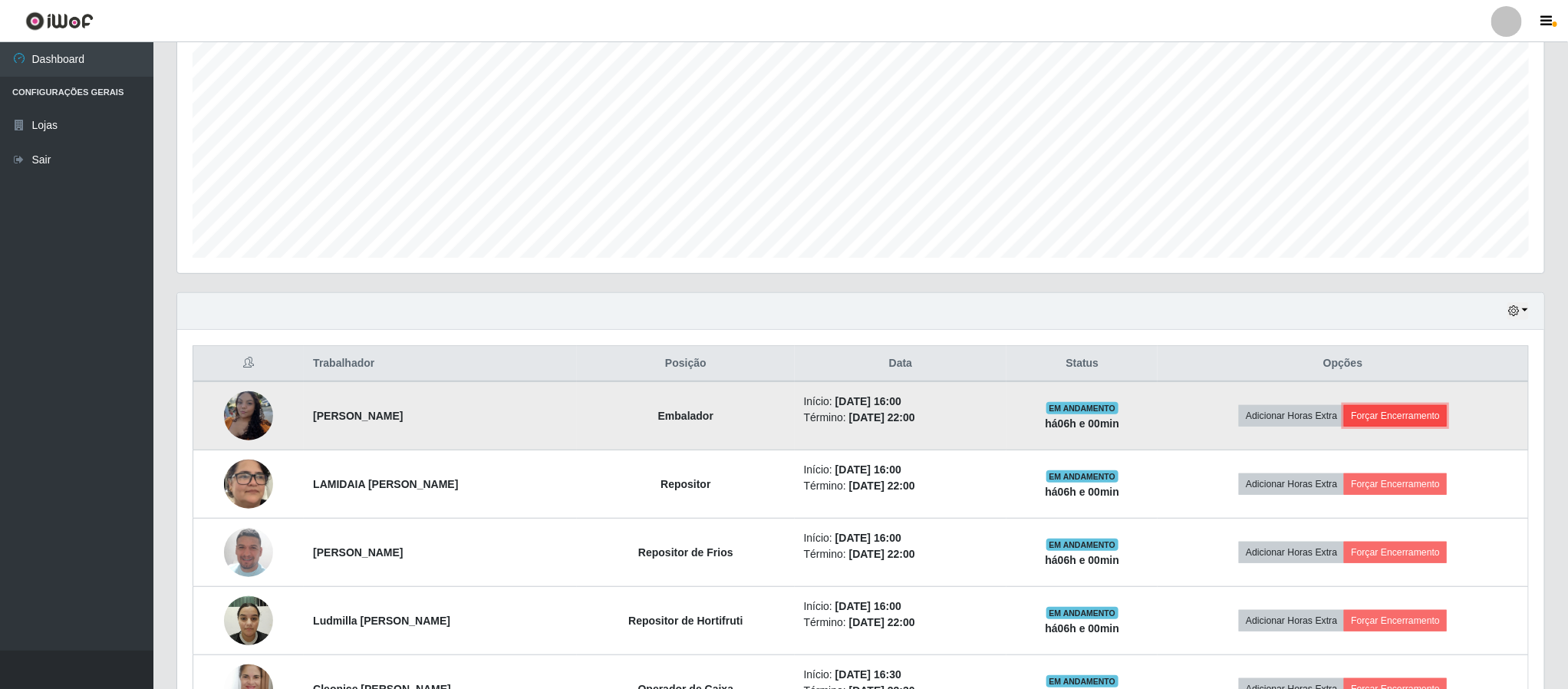
click at [1402, 427] on button "Forçar Encerramento" at bounding box center [1395, 416] width 103 height 21
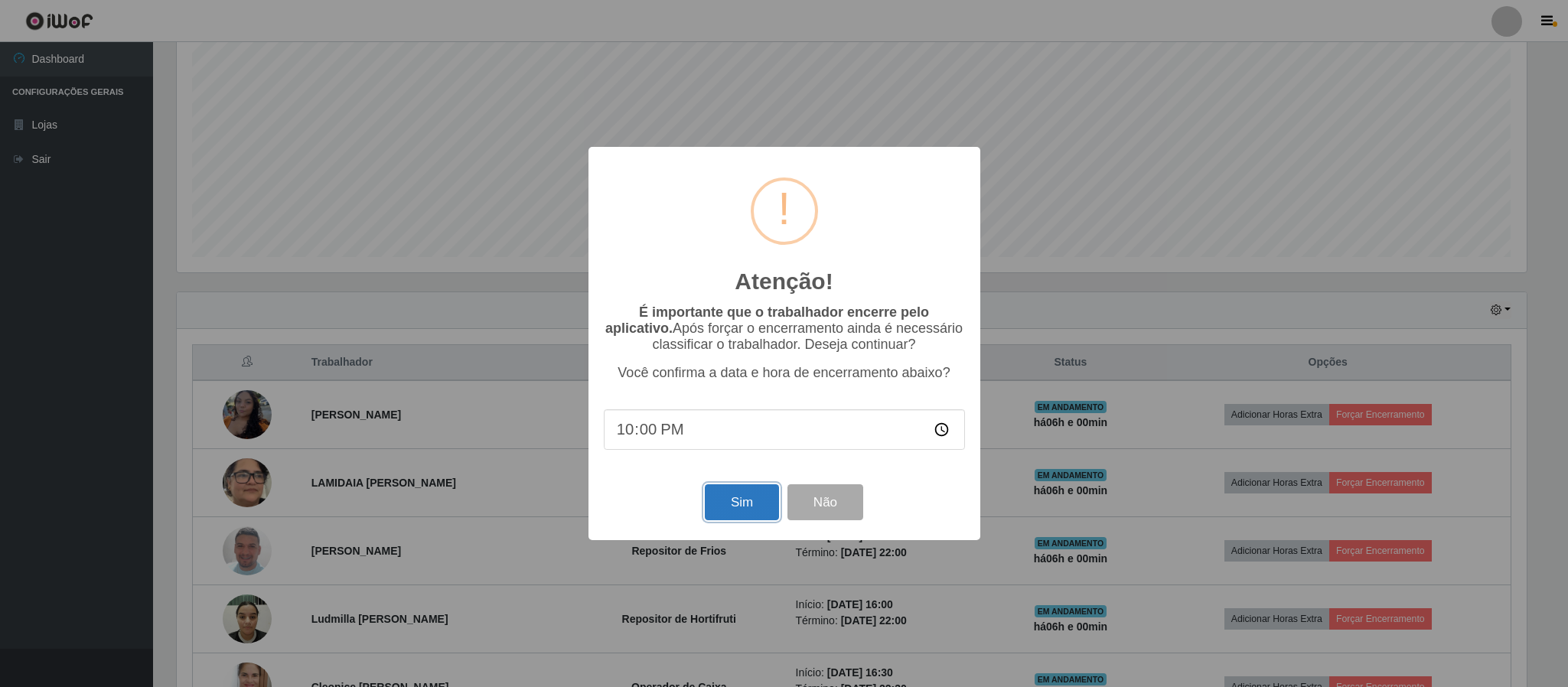
click at [744, 512] on button "Sim" at bounding box center [741, 502] width 74 height 36
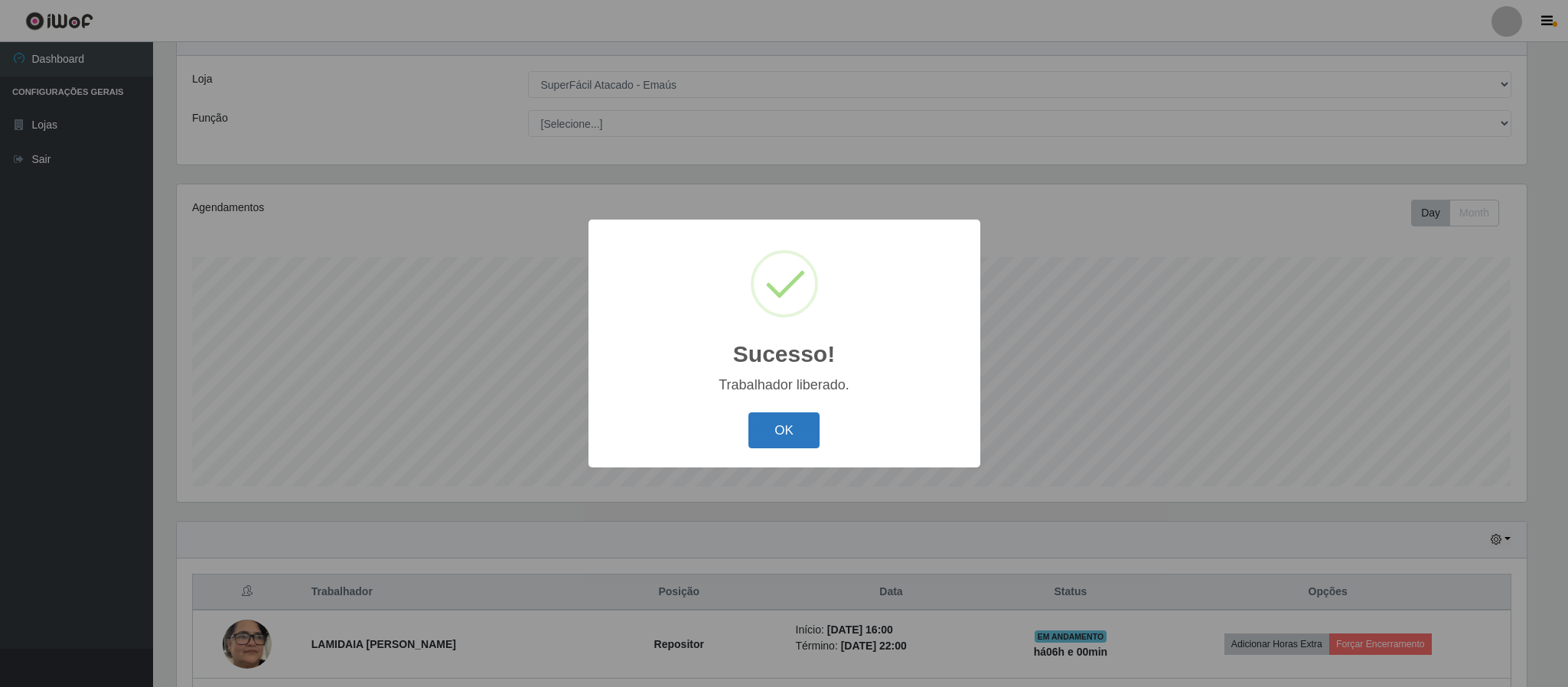
click at [784, 446] on button "OK" at bounding box center [784, 430] width 71 height 36
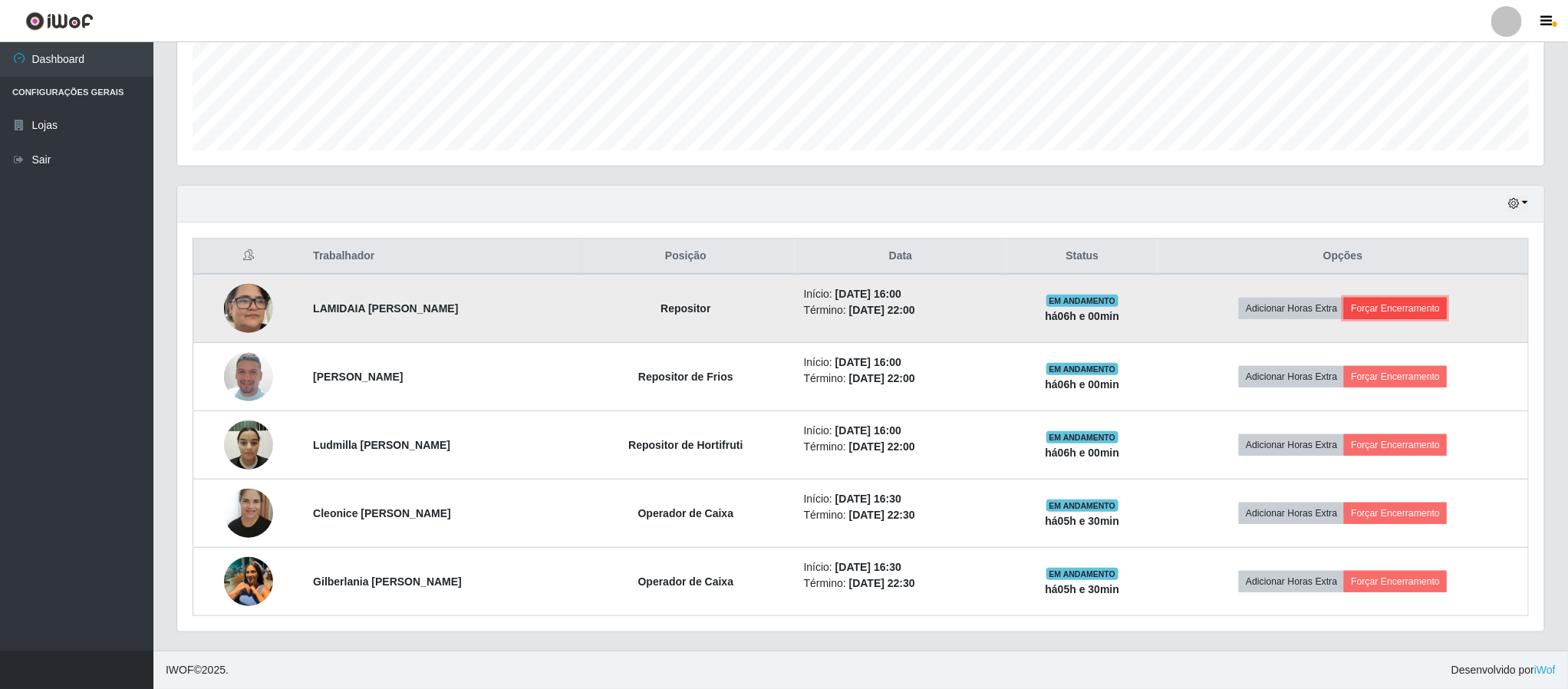
click at [1407, 304] on button "Forçar Encerramento" at bounding box center [1395, 309] width 103 height 21
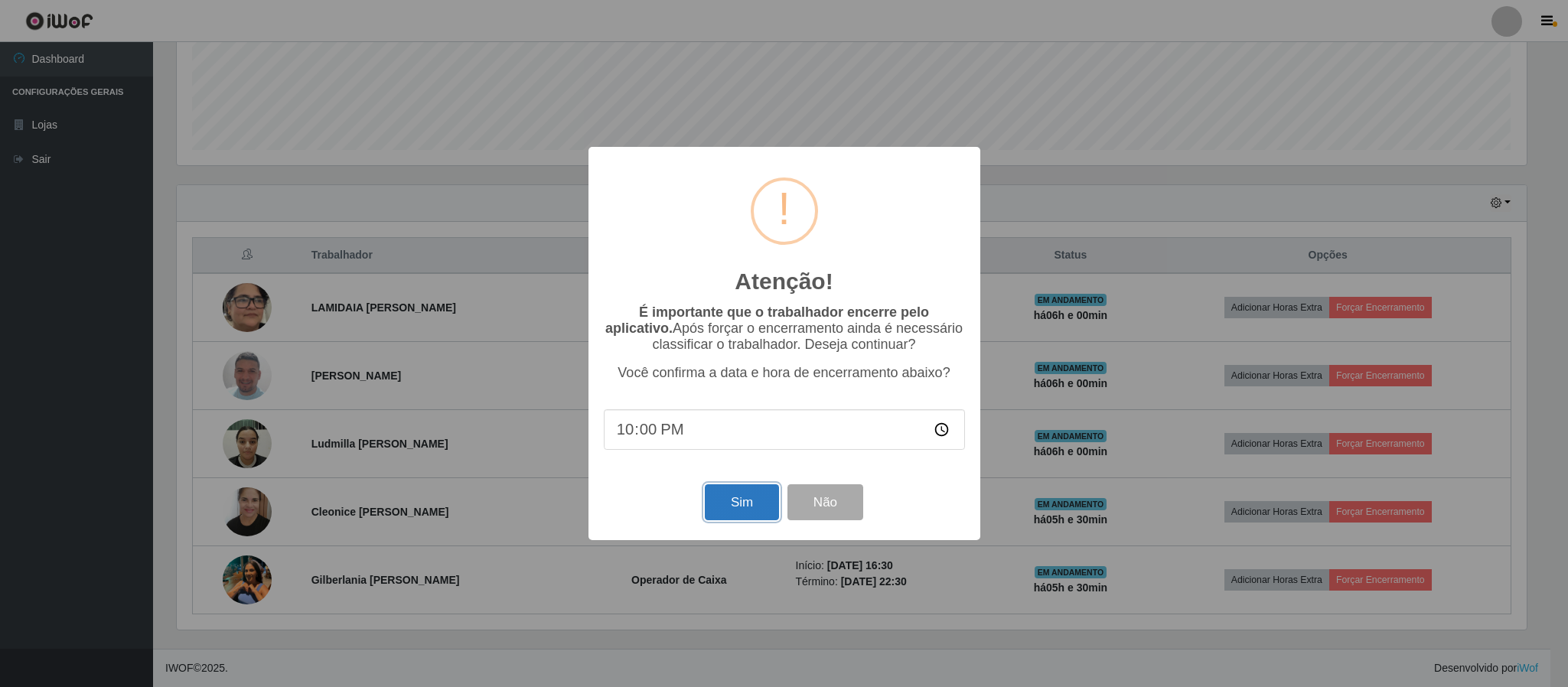
click at [756, 513] on button "Sim" at bounding box center [741, 502] width 74 height 36
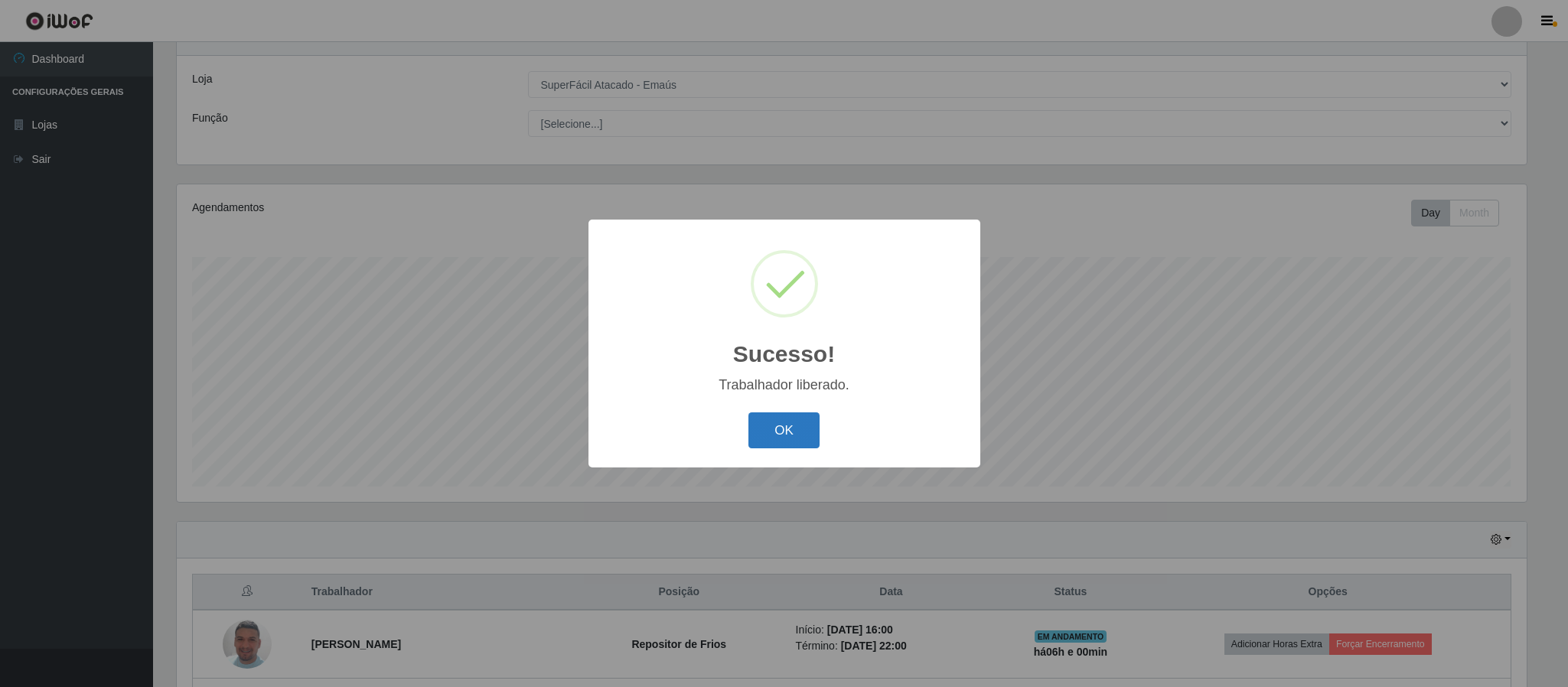
click at [767, 430] on button "OK" at bounding box center [784, 430] width 71 height 36
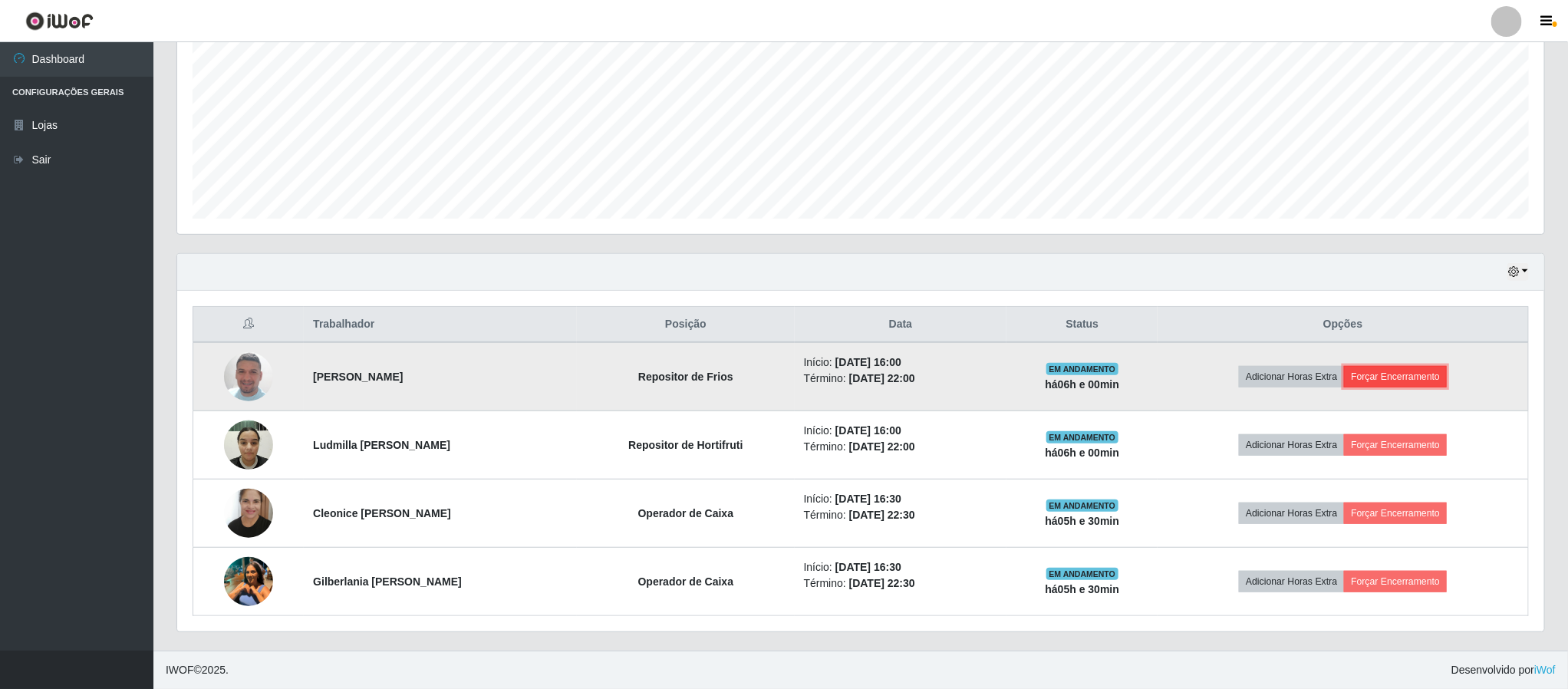
click at [1424, 367] on button "Forçar Encerramento" at bounding box center [1395, 377] width 103 height 21
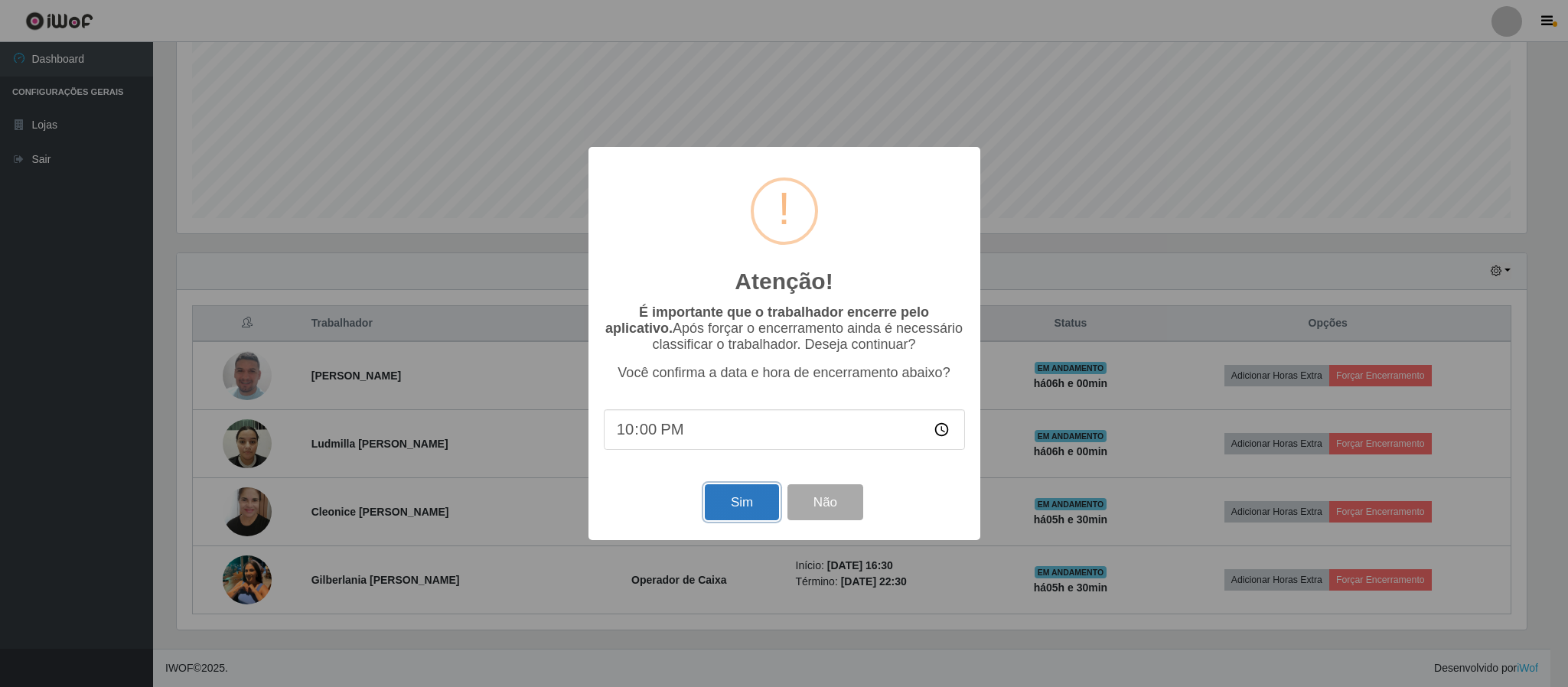
click at [705, 505] on button "Sim" at bounding box center [741, 502] width 74 height 36
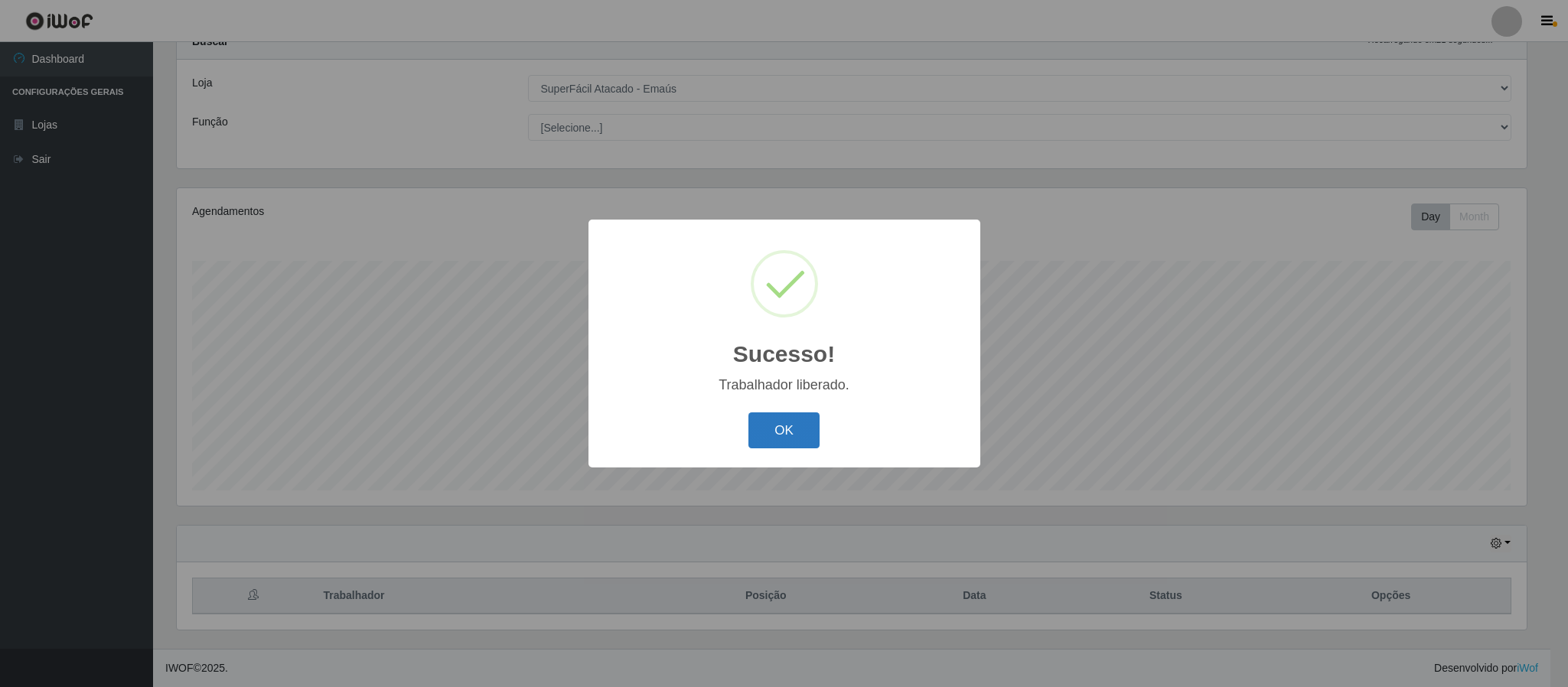
click at [788, 443] on button "OK" at bounding box center [784, 430] width 71 height 36
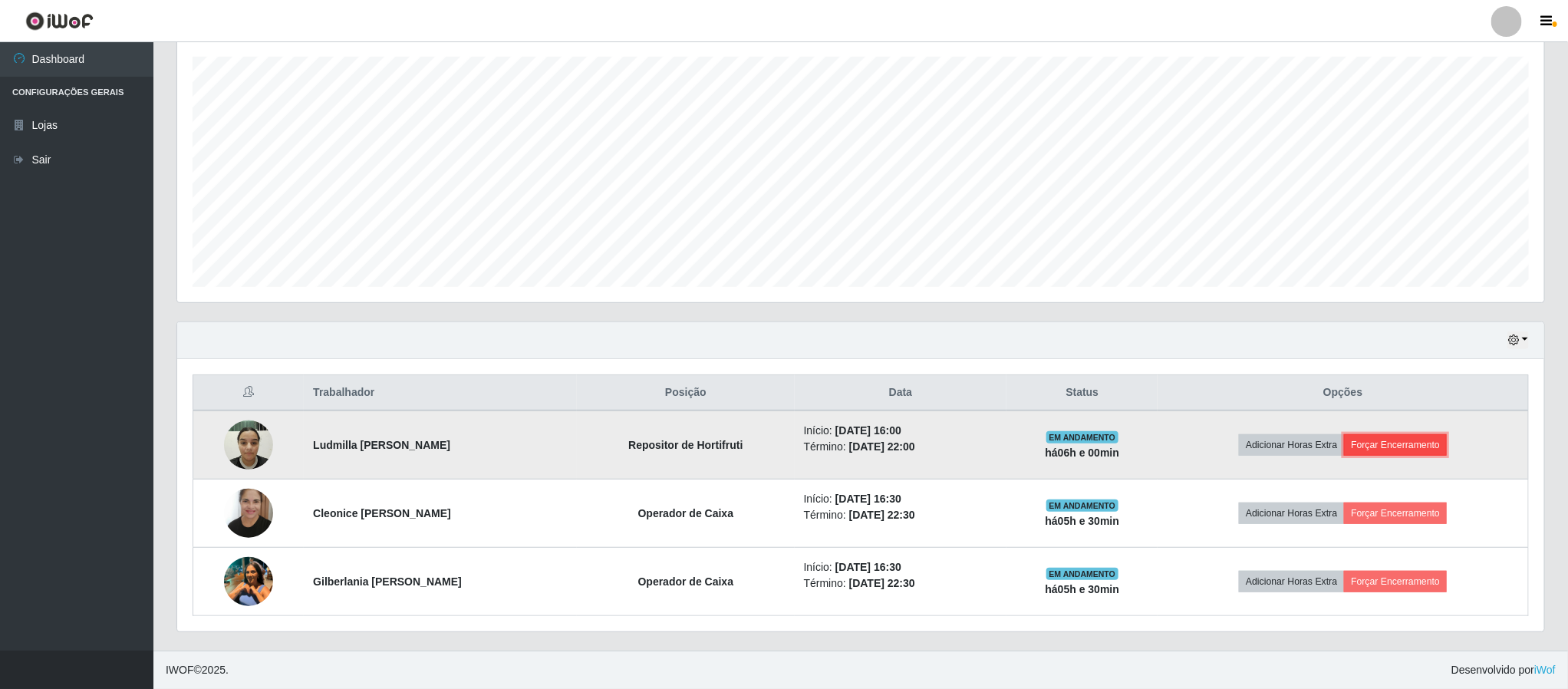
click at [1427, 452] on button "Forçar Encerramento" at bounding box center [1395, 445] width 103 height 21
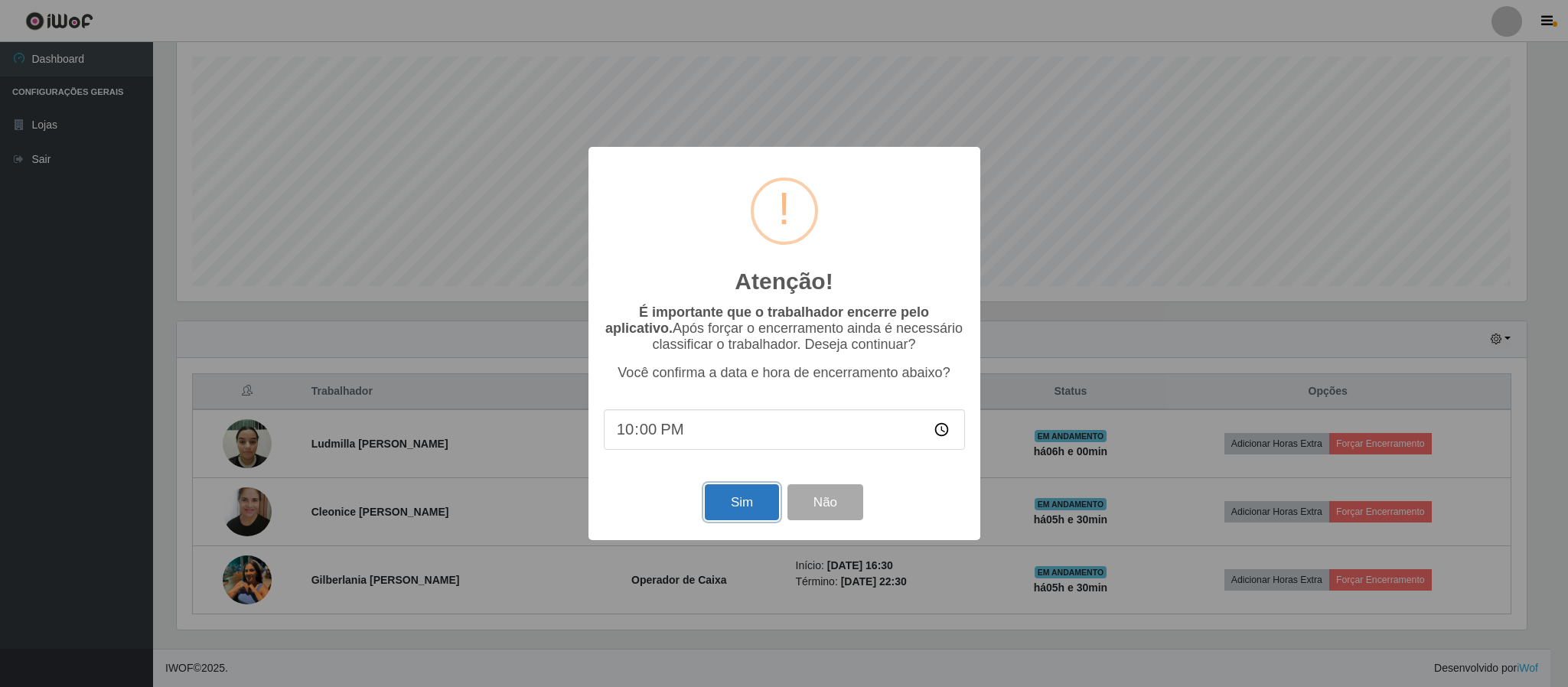
click at [767, 495] on button "Sim" at bounding box center [741, 502] width 74 height 36
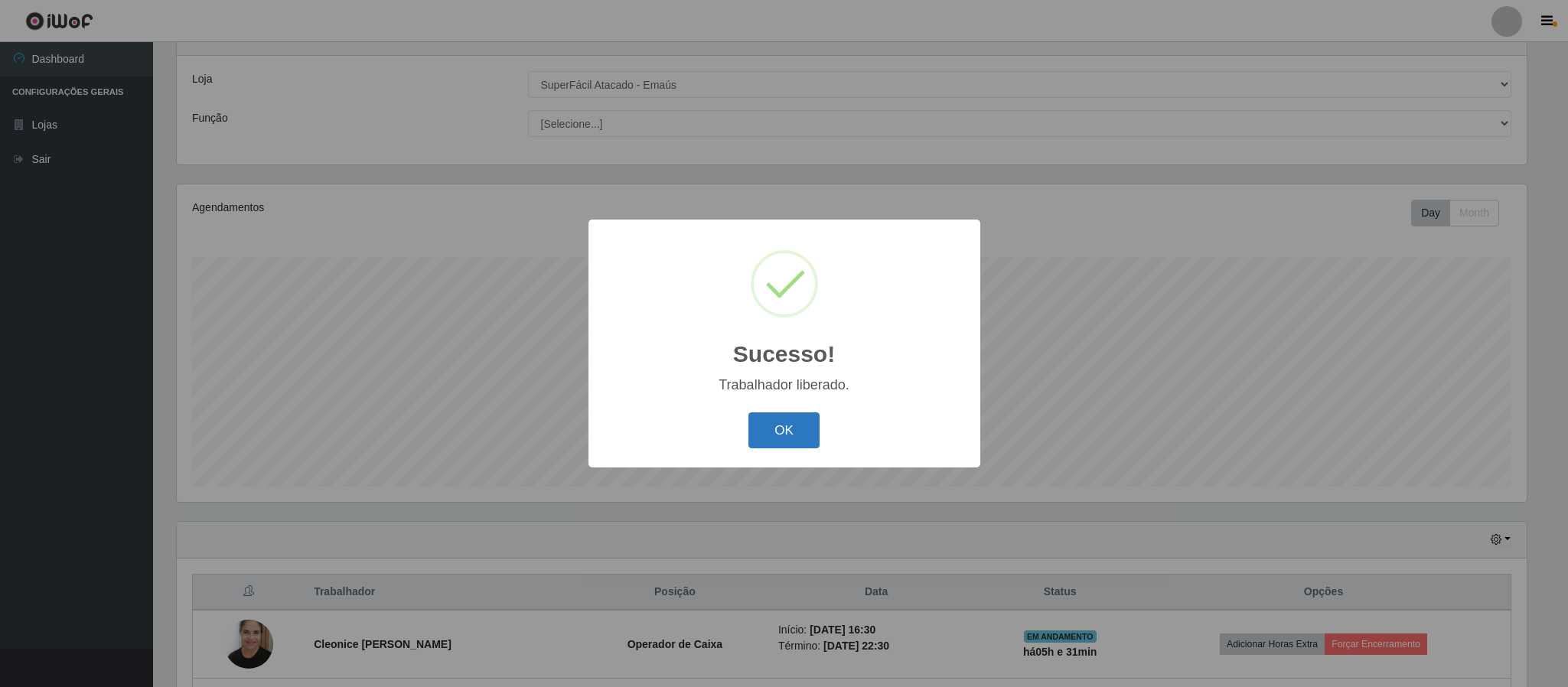
click at [784, 425] on button "OK" at bounding box center [784, 430] width 71 height 36
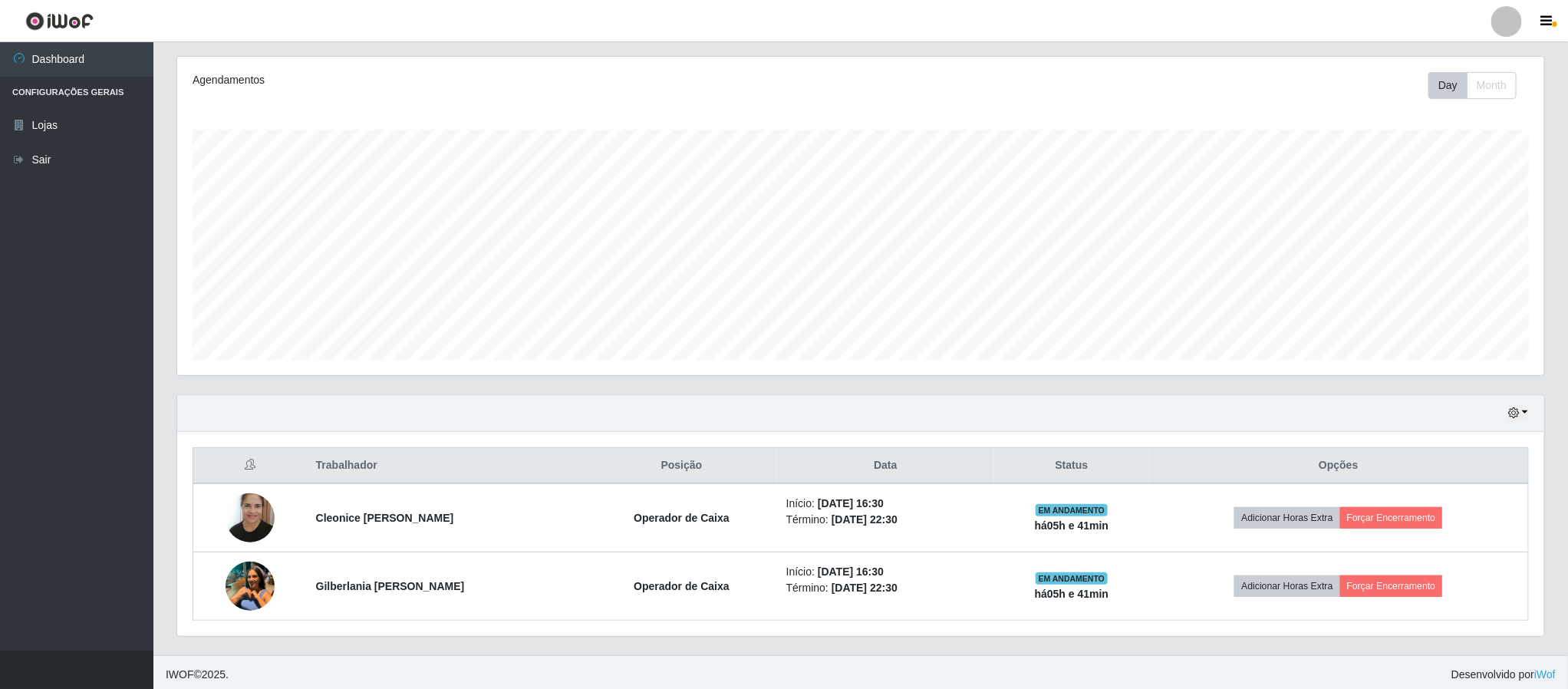
scroll to position [198, 0]
